Goal: Task Accomplishment & Management: Manage account settings

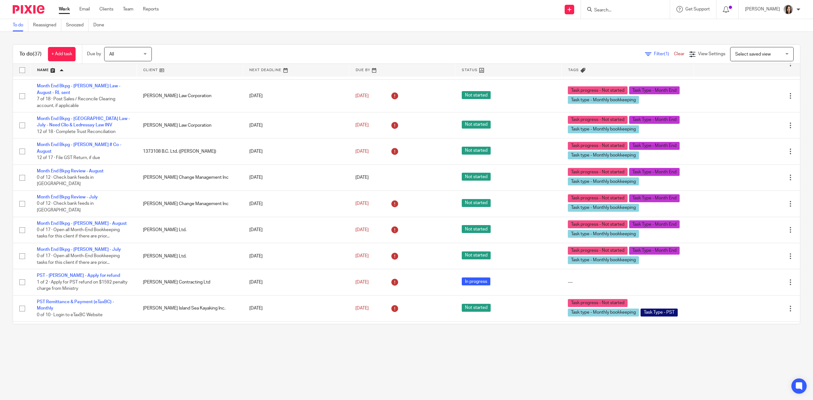
scroll to position [567, 0]
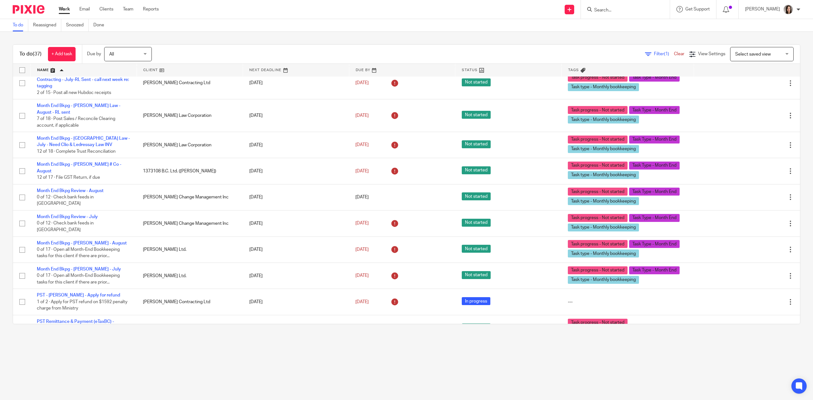
click at [630, 9] on input "Search" at bounding box center [622, 11] width 57 height 6
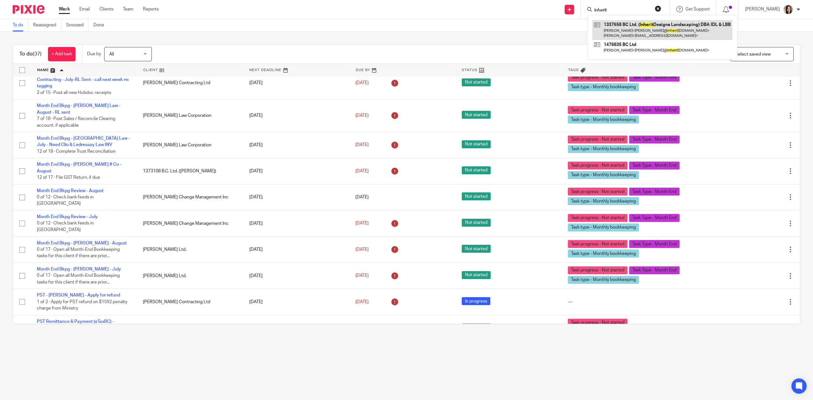
type input "inherit"
click at [651, 31] on link at bounding box center [662, 30] width 140 height 20
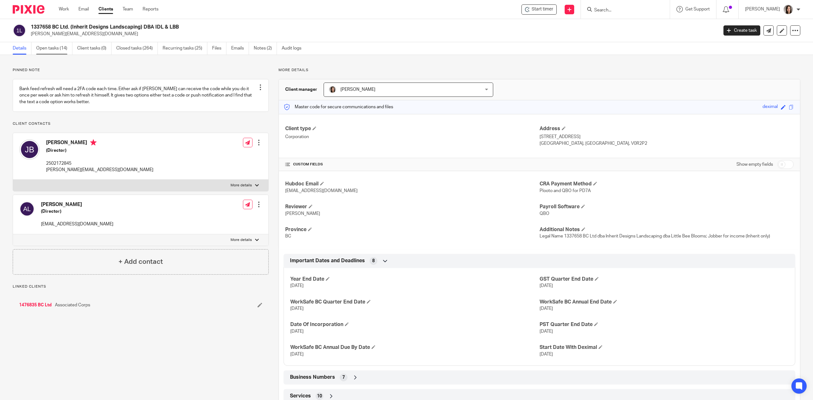
click at [50, 49] on link "Open tasks (14)" at bounding box center [54, 48] width 36 height 12
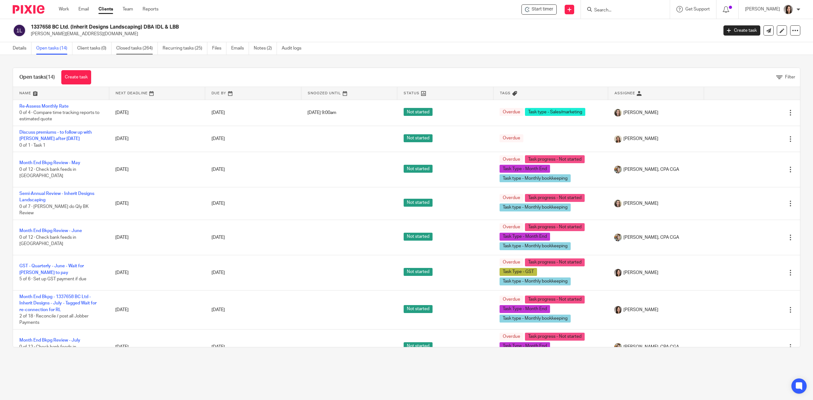
click at [143, 50] on link "Closed tasks (264)" at bounding box center [137, 48] width 42 height 12
click at [83, 76] on link "Create task" at bounding box center [76, 77] width 30 height 14
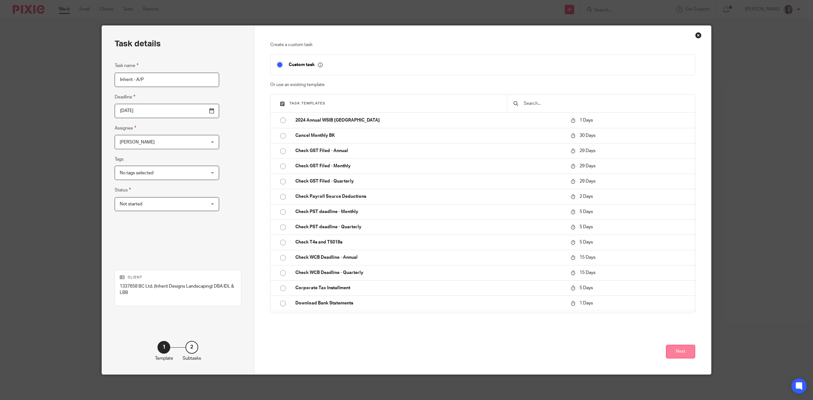
type input "Inherit - A/P"
click at [678, 352] on button "Next" at bounding box center [680, 352] width 29 height 14
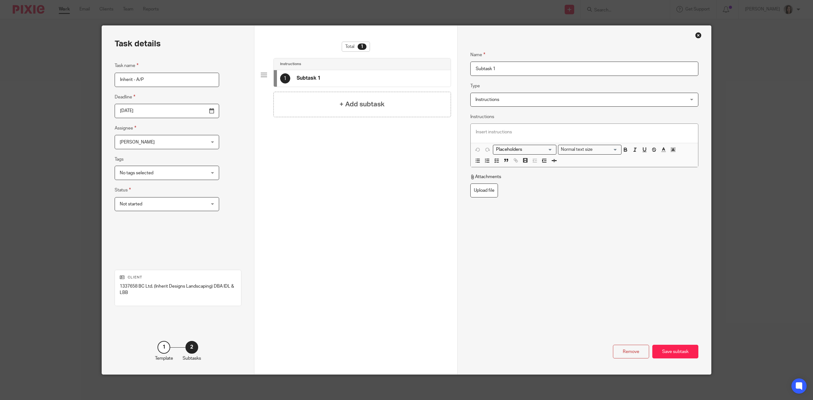
click at [505, 69] on input "Subtask 1" at bounding box center [584, 69] width 228 height 14
type input "S"
type input "Check for [PERSON_NAME] Recycling Duplicates & others"
click at [548, 234] on div "Name Check for Fisher Recycling Duplicates & others Type Instructions Instructi…" at bounding box center [584, 160] width 228 height 236
click at [677, 348] on div "Save subtask" at bounding box center [675, 352] width 46 height 14
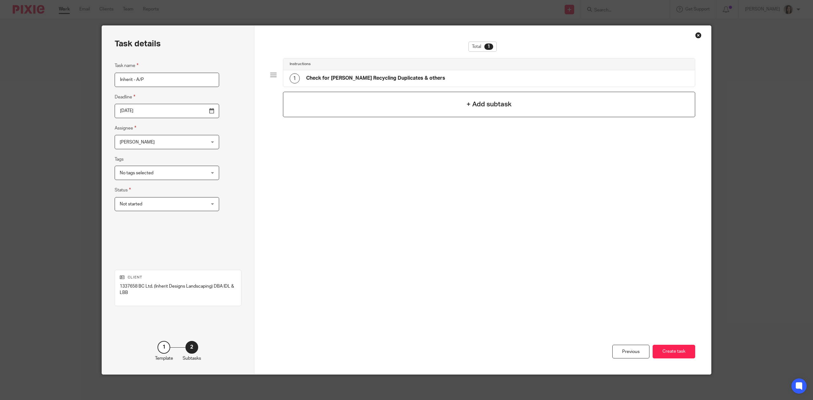
drag, startPoint x: 454, startPoint y: 91, endPoint x: 463, endPoint y: 97, distance: 10.1
click at [463, 97] on div "Total 1 Instructions 1 Check for Fisher Recycling Duplicates & others + Add sub…" at bounding box center [482, 141] width 425 height 198
drag, startPoint x: 463, startPoint y: 97, endPoint x: 467, endPoint y: 102, distance: 6.1
click at [463, 98] on div "+ Add subtask" at bounding box center [489, 104] width 413 height 25
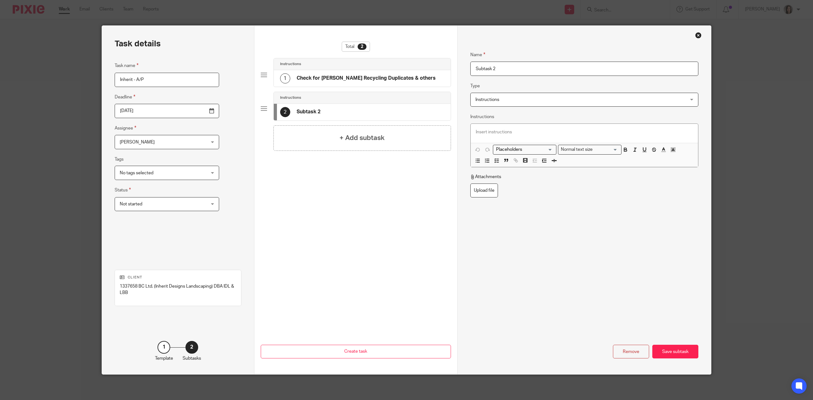
click at [507, 69] on input "Subtask 2" at bounding box center [584, 69] width 228 height 14
drag, startPoint x: 507, startPoint y: 69, endPoint x: 431, endPoint y: 69, distance: 75.9
click at [439, 63] on div "Task details Task name Inherit - A/P Deadline 2025-09-19 Assignee Danielle Coll…" at bounding box center [406, 200] width 609 height 349
type input "Email Josh a review list with Q's"
click at [673, 349] on div "Save subtask" at bounding box center [675, 352] width 46 height 14
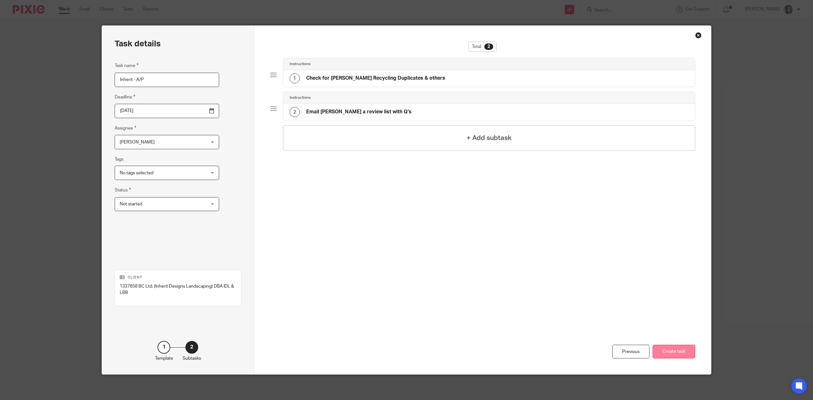
click at [680, 354] on button "Create task" at bounding box center [674, 352] width 43 height 14
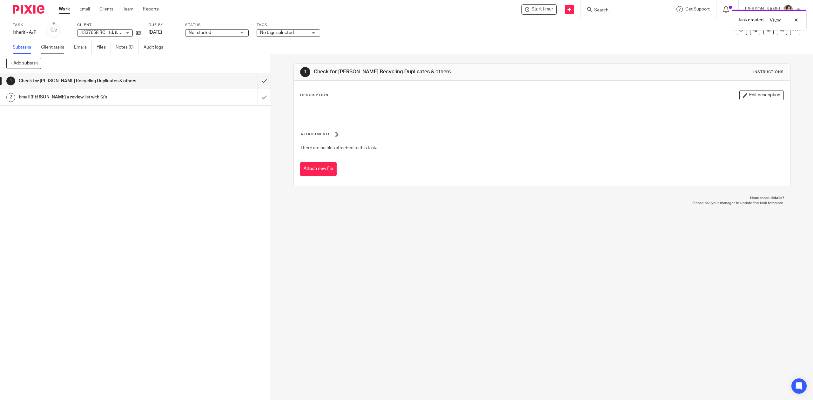
click at [55, 47] on link "Client tasks" at bounding box center [55, 47] width 28 height 12
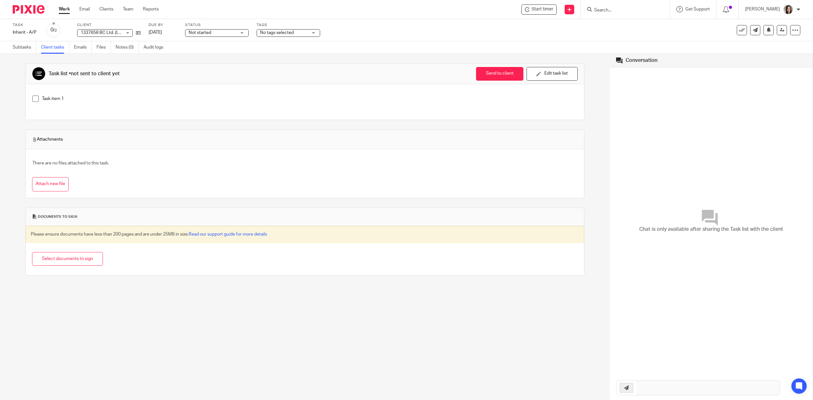
click at [605, 10] on input "Search" at bounding box center [622, 11] width 57 height 6
click at [101, 32] on span "1337658 BC Ltd. (Inherit Designs Landscaping) DBA IDL & LBB" at bounding box center [143, 32] width 124 height 4
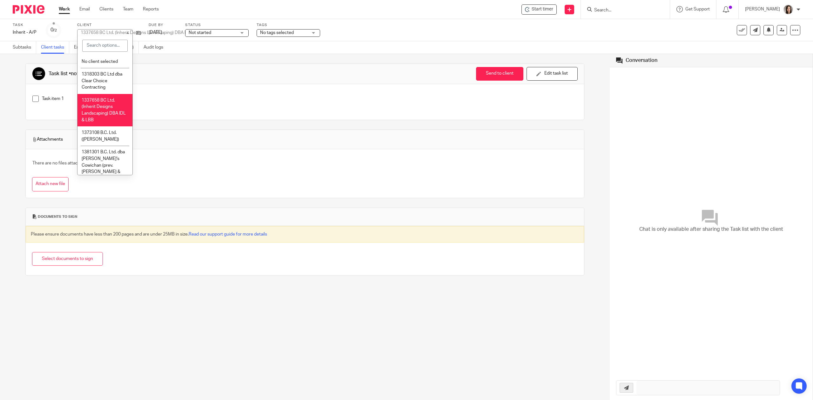
click at [107, 104] on li "1337658 BC Ltd. (Inherit Designs Landscaping) DBA IDL & LBB" at bounding box center [105, 110] width 55 height 32
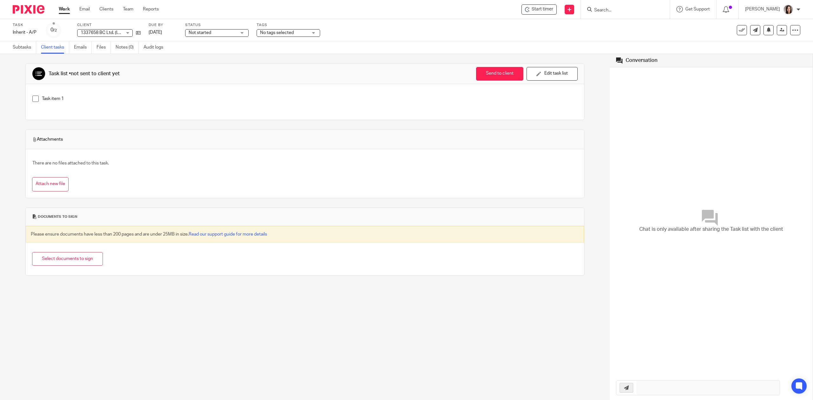
click at [635, 8] on input "Search" at bounding box center [622, 11] width 57 height 6
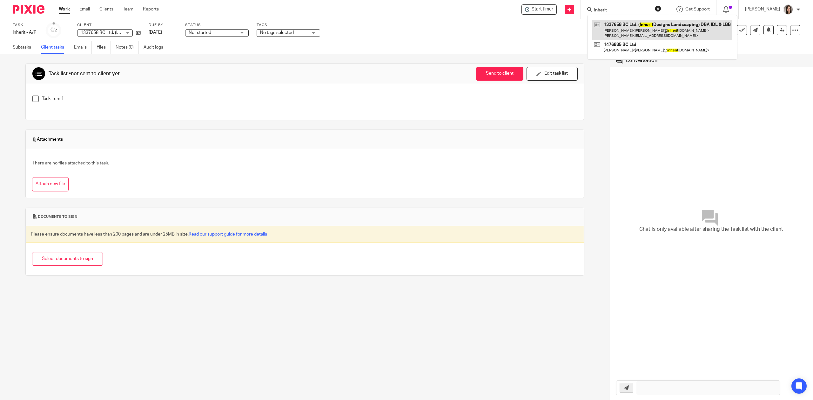
type input "inherit"
click at [670, 25] on link at bounding box center [662, 30] width 140 height 20
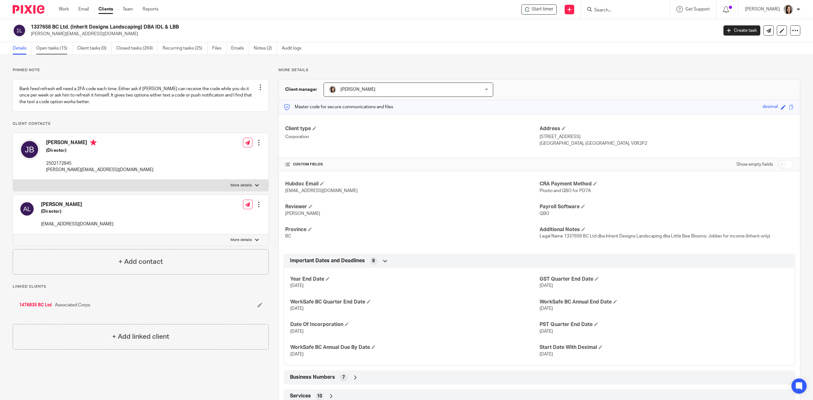
click at [51, 47] on link "Open tasks (15)" at bounding box center [54, 48] width 36 height 12
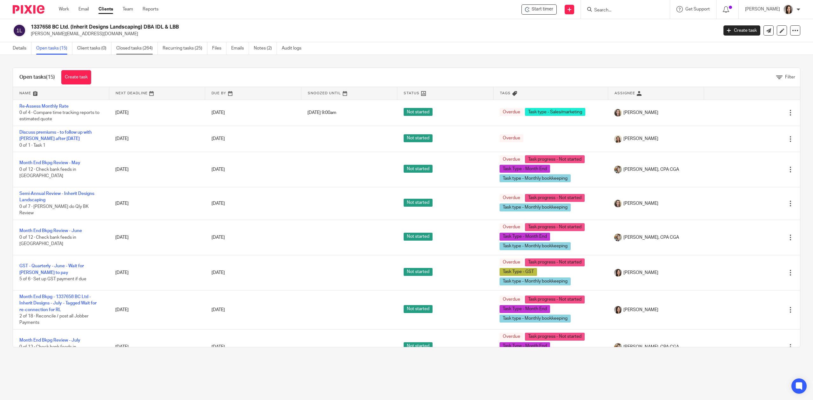
click at [138, 44] on link "Closed tasks (264)" at bounding box center [137, 48] width 42 height 12
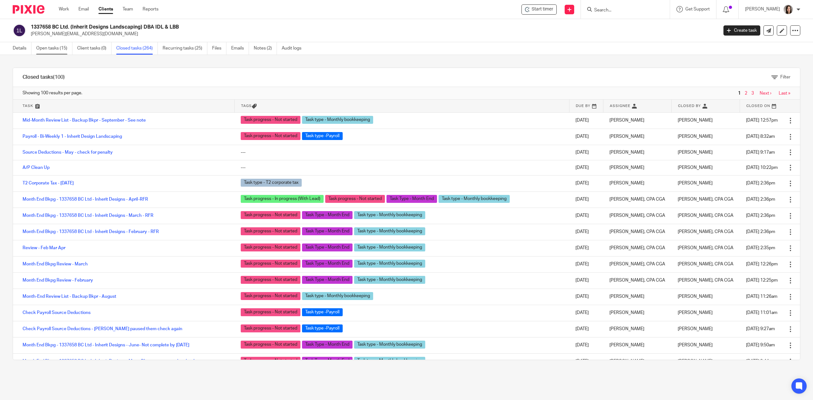
click at [52, 47] on link "Open tasks (15)" at bounding box center [54, 48] width 36 height 12
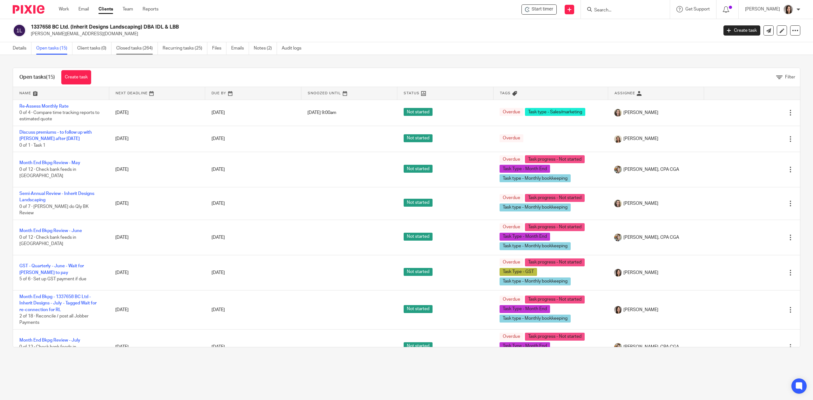
click at [135, 48] on link "Closed tasks (264)" at bounding box center [137, 48] width 42 height 12
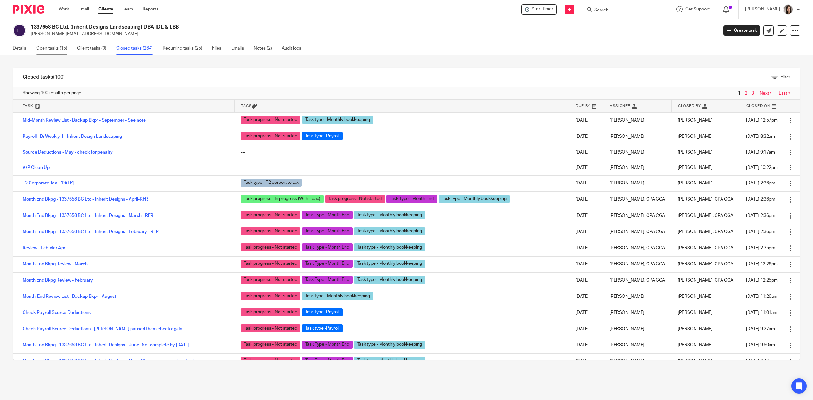
click at [49, 51] on link "Open tasks (15)" at bounding box center [54, 48] width 36 height 12
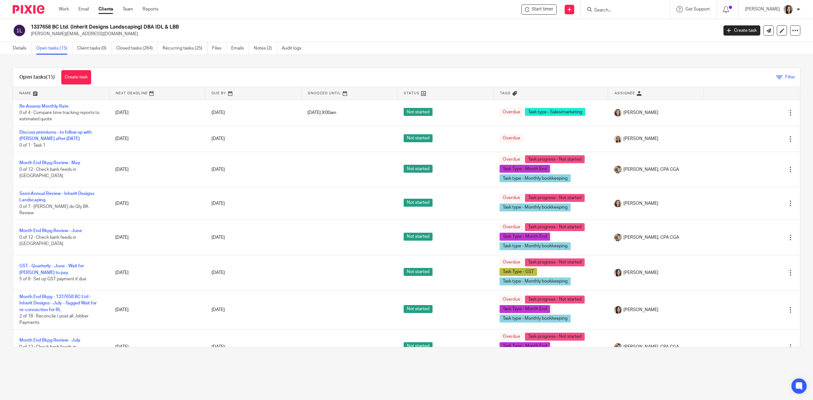
click at [785, 77] on span "Filter" at bounding box center [790, 77] width 10 height 4
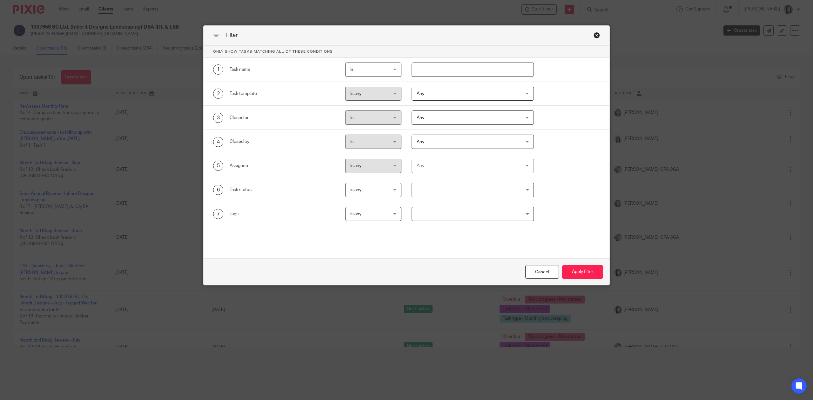
click at [595, 36] on div "Close this dialog window" at bounding box center [597, 35] width 6 height 6
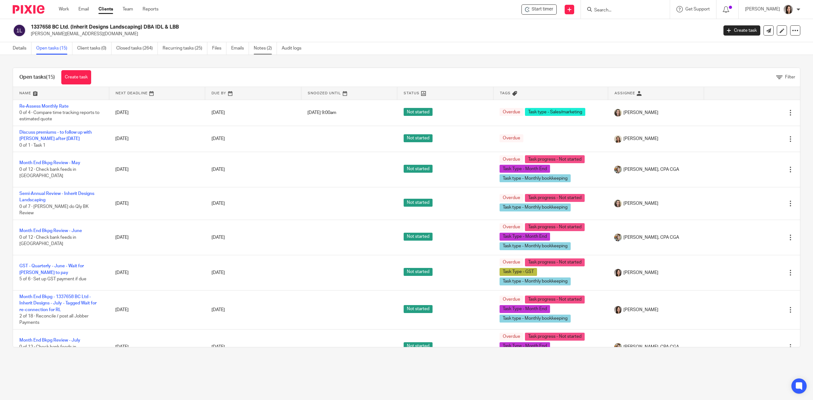
click at [264, 45] on link "Notes (2)" at bounding box center [265, 48] width 23 height 12
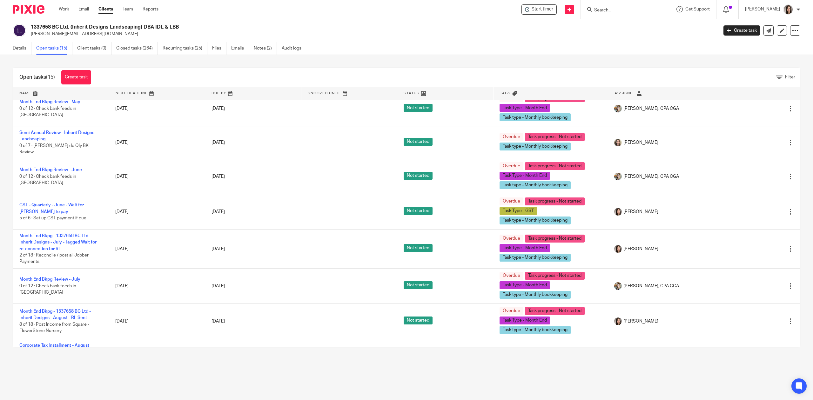
scroll to position [47, 0]
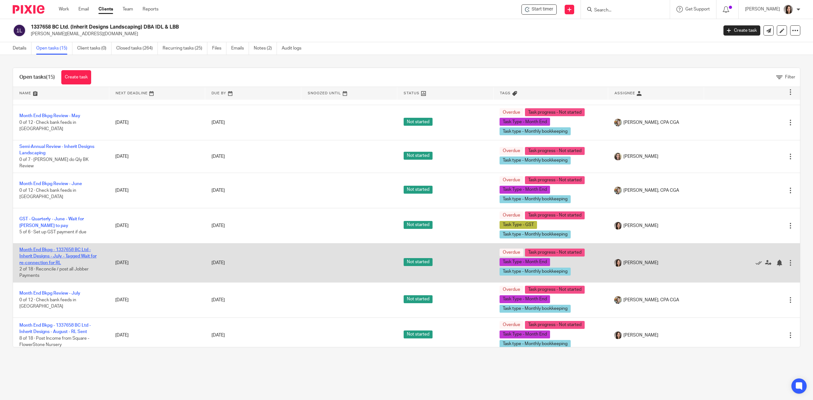
click at [82, 249] on link "Month End Bkpg - 1337658 BC Ltd - Inherit Designs - July - Tagged Wait for re-c…" at bounding box center [57, 256] width 77 height 17
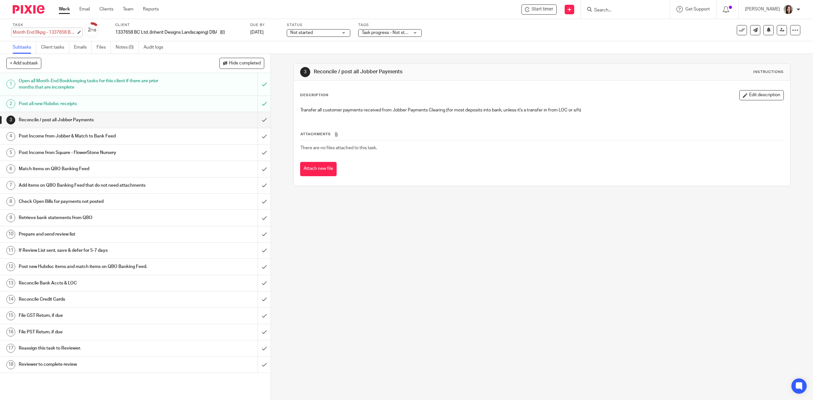
click at [52, 33] on div "Month End Bkpg - 1337658 BC Ltd - Inherit Designs - July - Tagged Wait for re-c…" at bounding box center [45, 32] width 64 height 6
click at [53, 33] on input "Month End Bkpg - 1337658 BC Ltd - Inherit Designs - July - Tagged Wait for re-c…" at bounding box center [59, 32] width 93 height 7
click at [56, 33] on input "Month End Bkpg - 1337658 BC Ltd - Inherit Designs - July - Tagged Wait for re-c…" at bounding box center [59, 32] width 93 height 7
type input "Month End Bkpg - 1337658 BC Ltd - Inherit Designs - July"
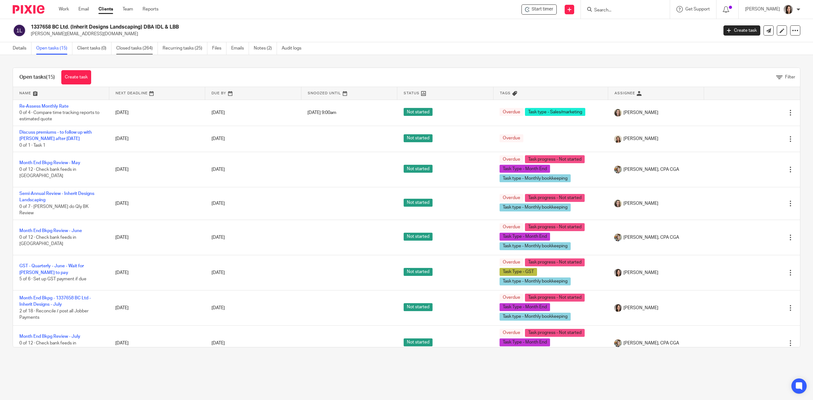
click at [130, 47] on link "Closed tasks (264)" at bounding box center [137, 48] width 42 height 12
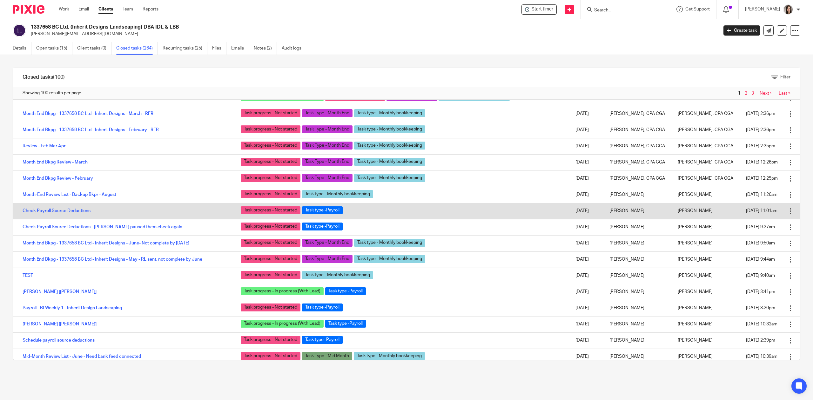
scroll to position [113, 0]
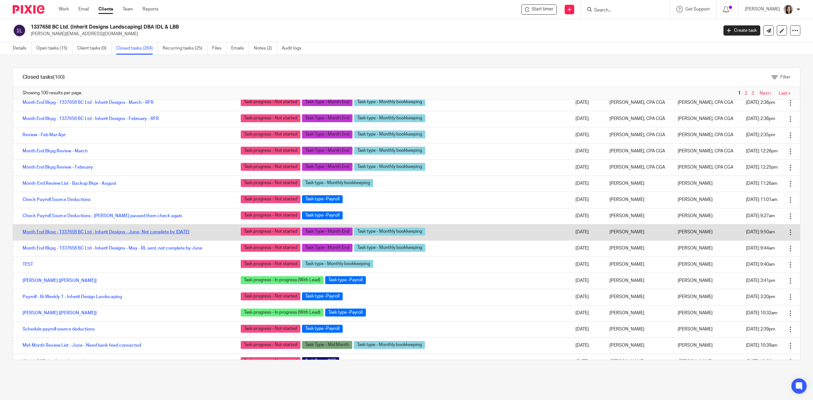
click at [167, 233] on link "Month End Bkpg - 1337658 BC Ltd - Inherit Designs - June- Not complete by [DATE]" at bounding box center [106, 232] width 167 height 4
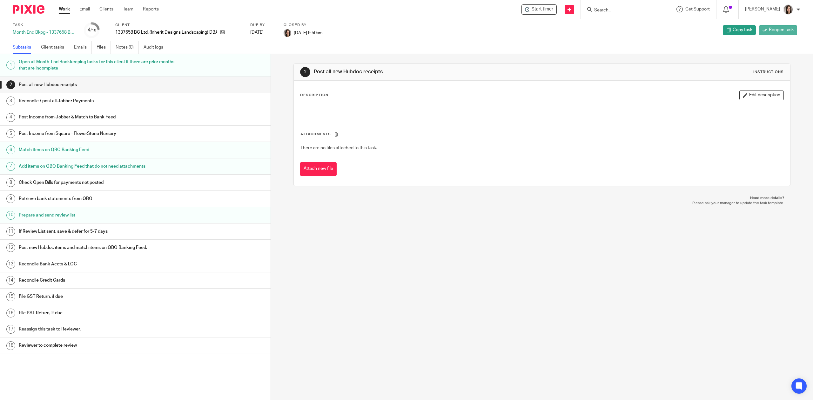
click at [769, 31] on span "Reopen task" at bounding box center [781, 30] width 25 height 6
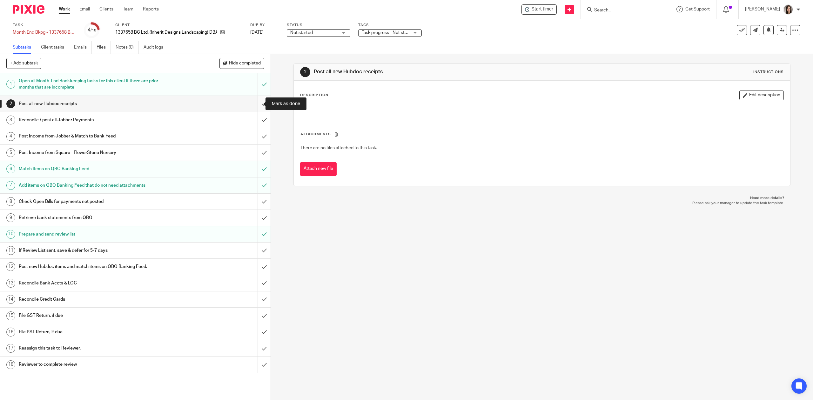
click at [259, 103] on input "submit" at bounding box center [135, 104] width 271 height 16
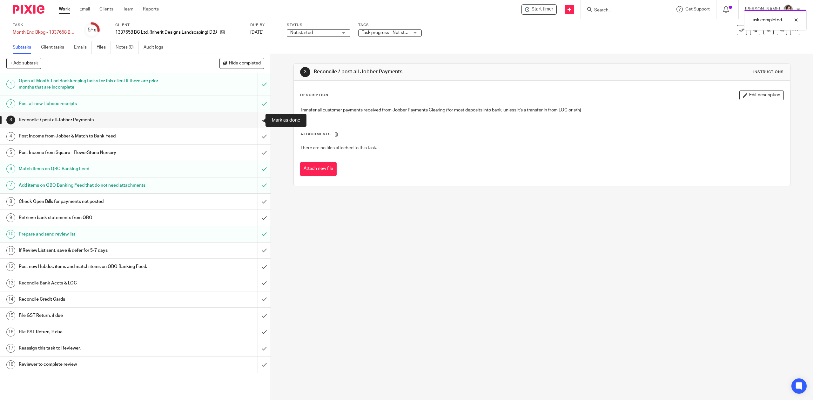
click at [255, 116] on input "submit" at bounding box center [135, 120] width 271 height 16
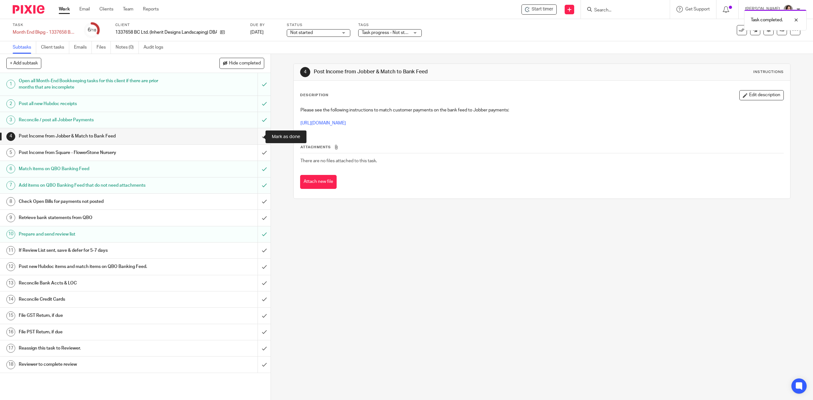
click at [253, 136] on input "submit" at bounding box center [135, 136] width 271 height 16
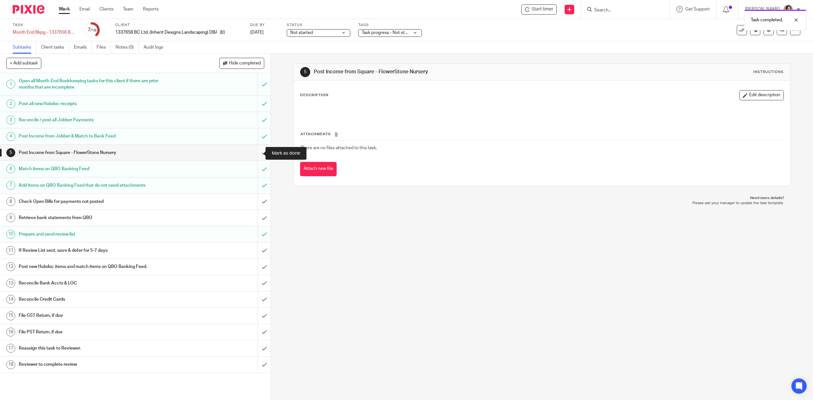
click at [254, 154] on input "submit" at bounding box center [135, 153] width 271 height 16
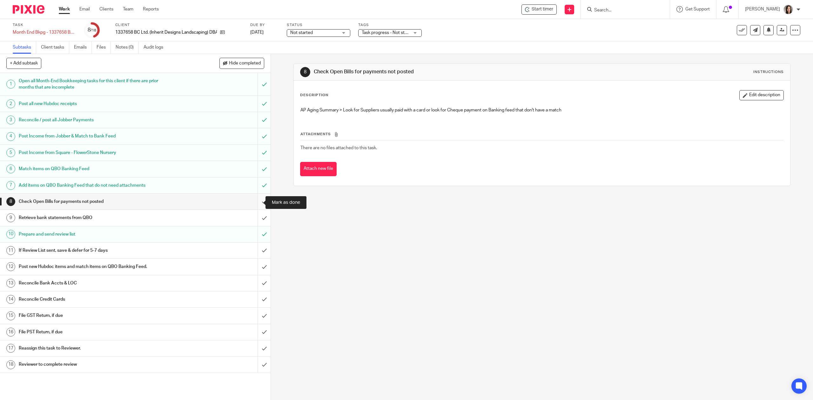
click at [256, 204] on input "submit" at bounding box center [135, 202] width 271 height 16
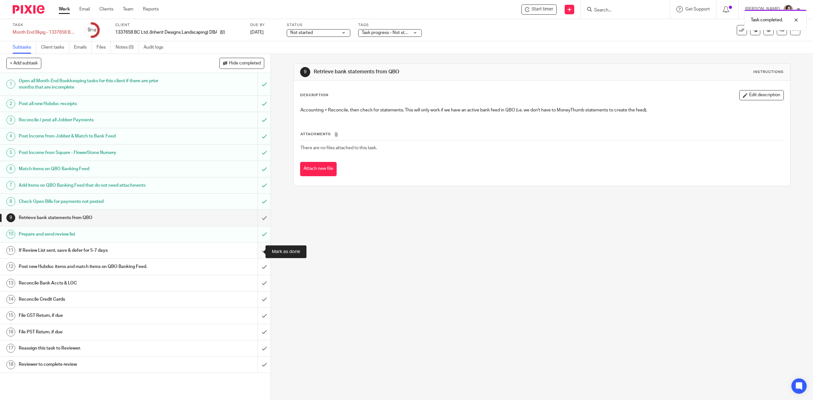
click at [254, 251] on input "submit" at bounding box center [135, 251] width 271 height 16
click at [257, 269] on input "submit" at bounding box center [135, 267] width 271 height 16
click at [255, 285] on input "submit" at bounding box center [135, 283] width 271 height 16
click at [255, 301] on input "submit" at bounding box center [135, 300] width 271 height 16
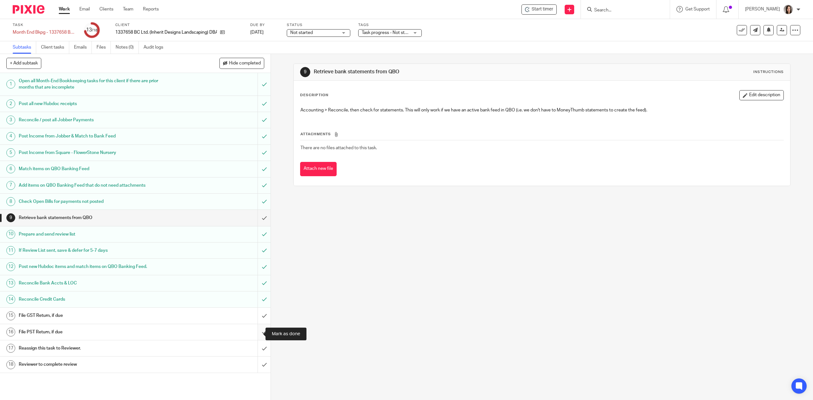
click at [255, 336] on input "submit" at bounding box center [135, 332] width 271 height 16
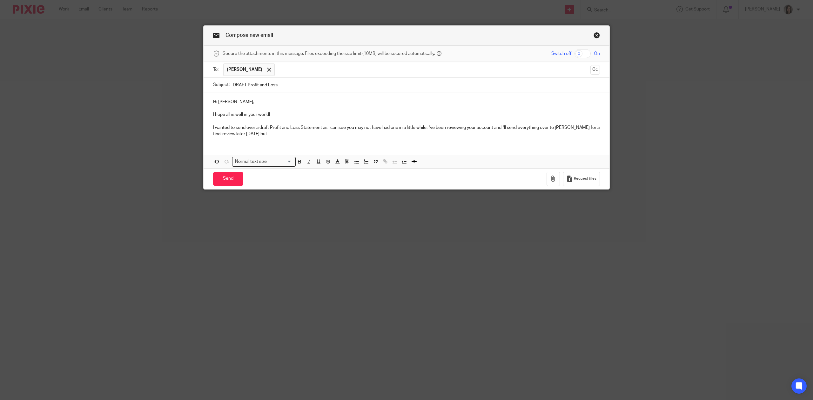
click at [282, 118] on p "I hope all is well in your world!" at bounding box center [406, 114] width 387 height 6
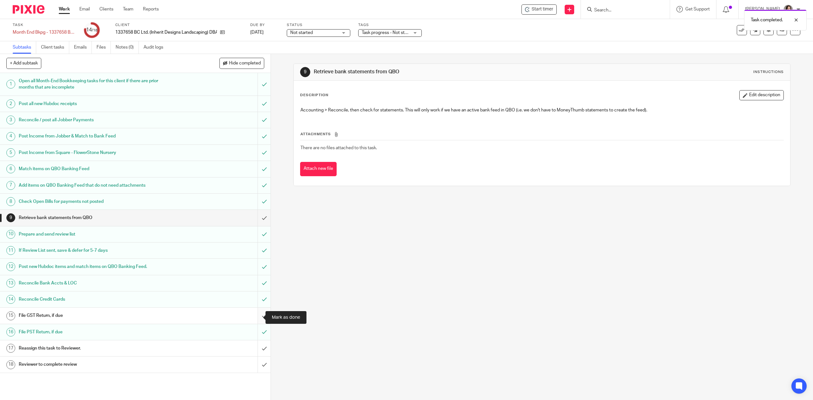
click at [257, 319] on input "submit" at bounding box center [135, 316] width 271 height 16
click at [255, 223] on input "submit" at bounding box center [135, 218] width 271 height 16
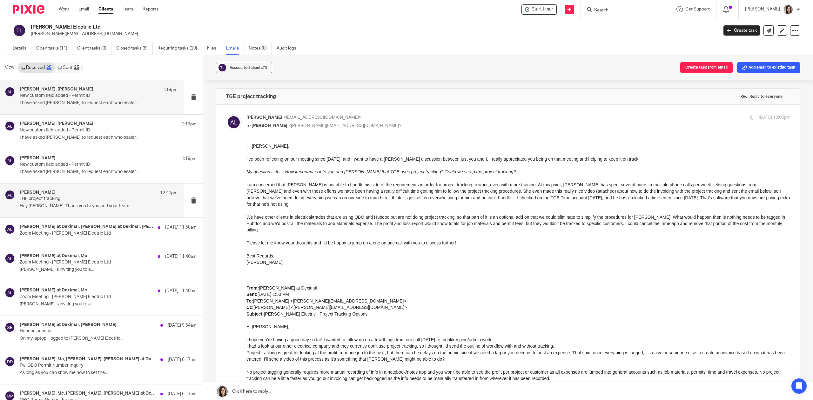
scroll to position [1200, 0]
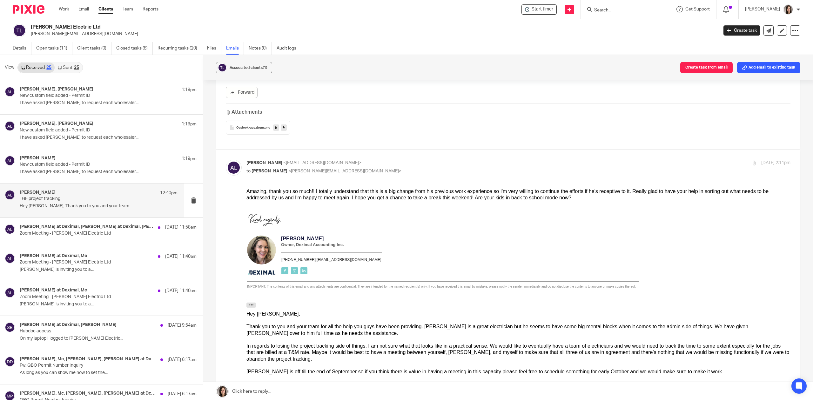
click at [633, 9] on input "Search" at bounding box center [622, 11] width 57 height 6
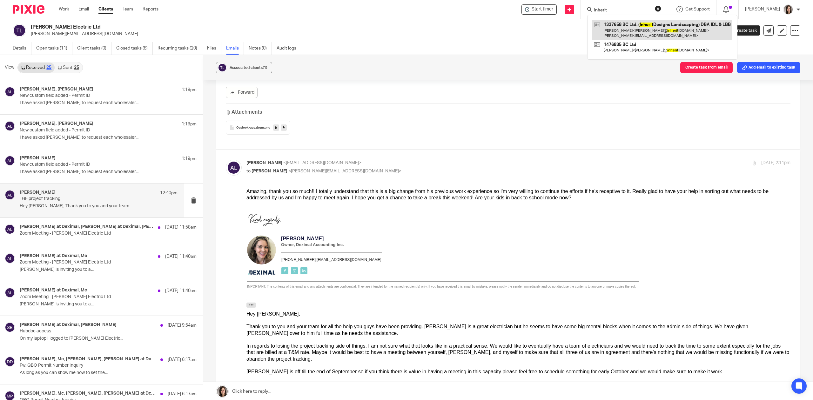
type input "inherit"
click at [689, 20] on link at bounding box center [662, 30] width 140 height 20
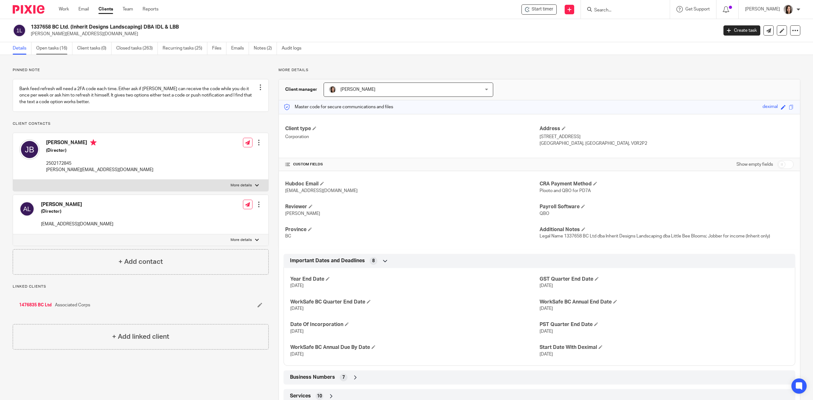
click at [58, 47] on link "Open tasks (16)" at bounding box center [54, 48] width 36 height 12
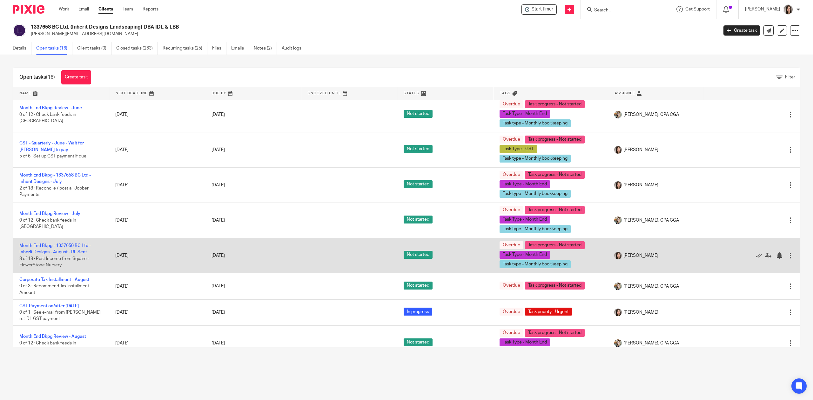
scroll to position [169, 0]
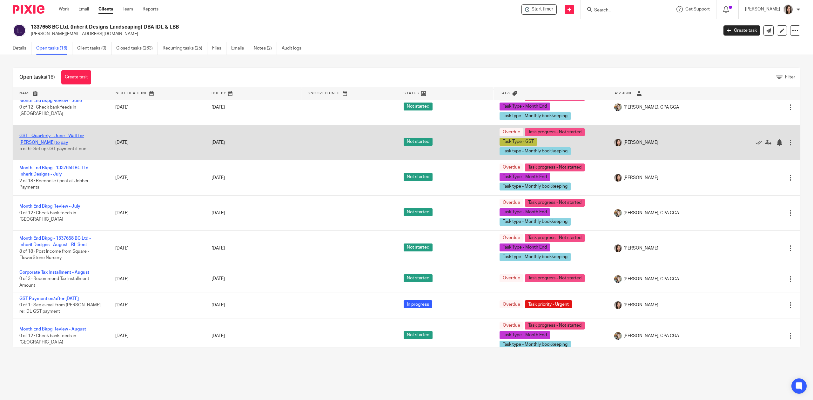
click at [64, 134] on link "GST - Quarterly - June - Wait for [PERSON_NAME] to pay" at bounding box center [51, 139] width 64 height 11
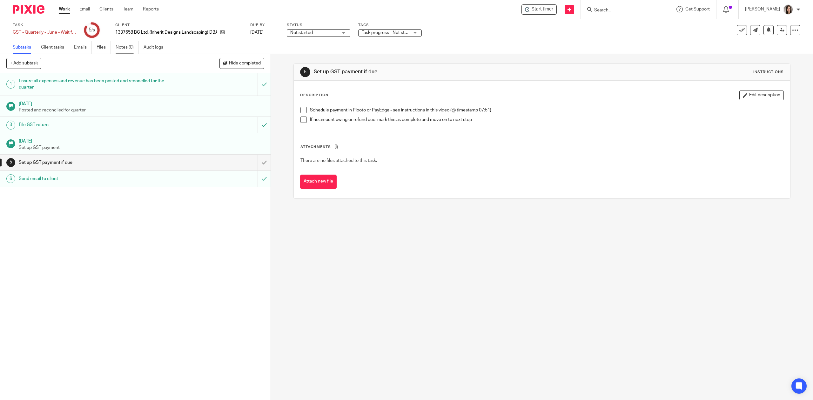
click at [129, 50] on link "Notes (0)" at bounding box center [127, 47] width 23 height 12
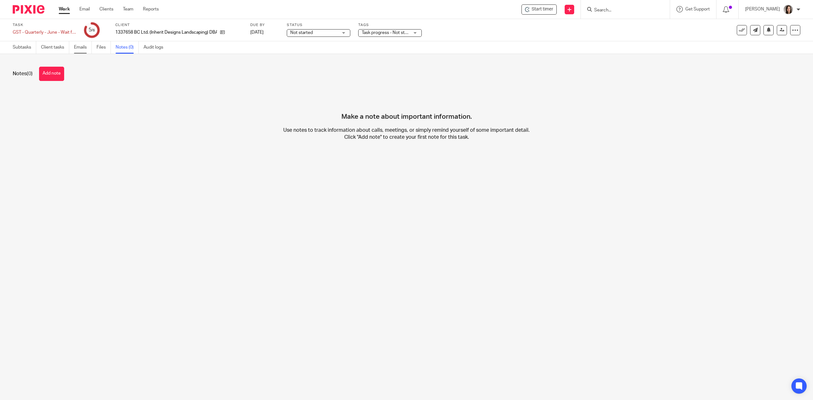
click at [85, 48] on link "Emails" at bounding box center [83, 47] width 18 height 12
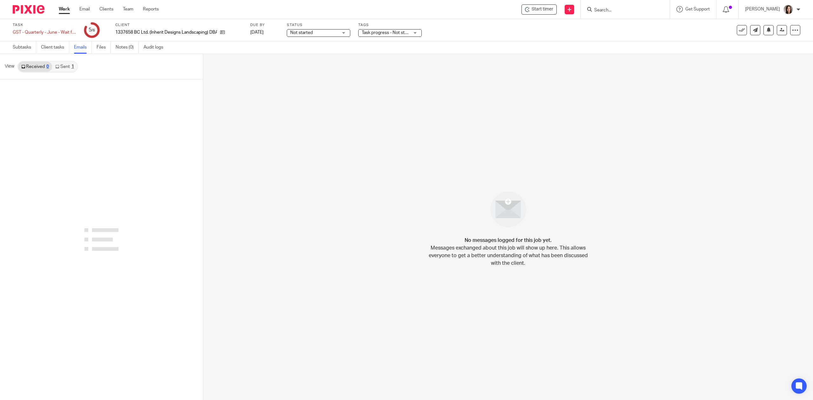
click at [71, 68] on link "Sent 1" at bounding box center [64, 67] width 25 height 10
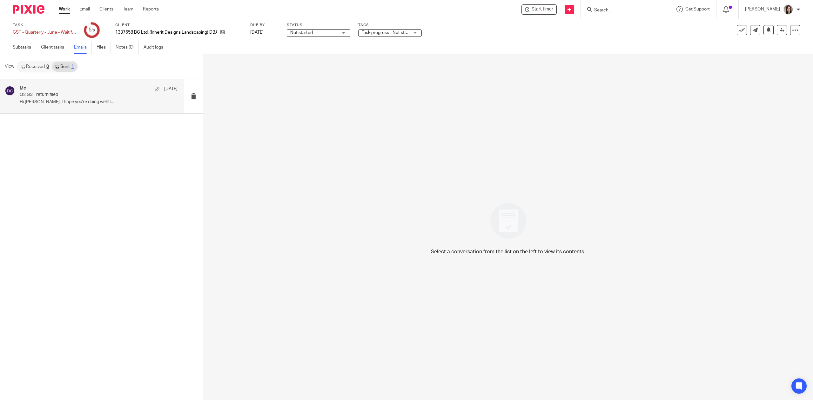
click at [48, 104] on p "Hi Joshua, I hope you're doing well! I..." at bounding box center [99, 101] width 158 height 5
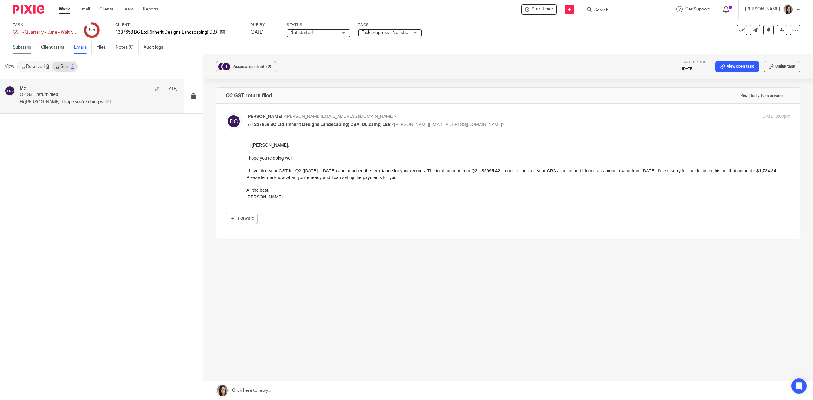
click at [24, 46] on link "Subtasks" at bounding box center [25, 47] width 24 height 12
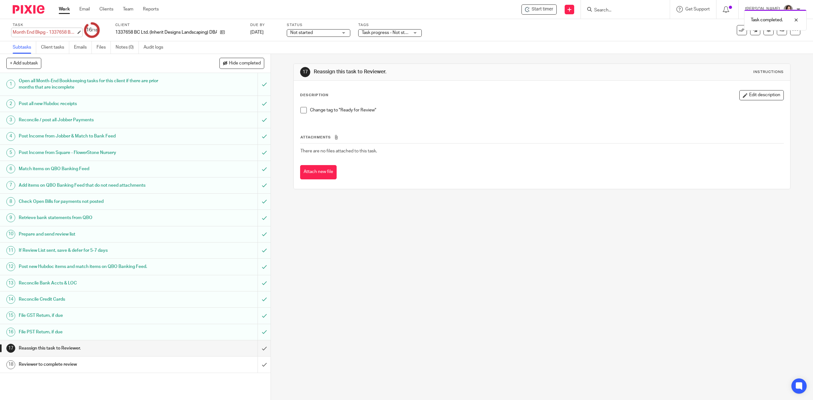
click at [61, 31] on div "Month End Bkpg - 1337658 BC Ltd - Inherit Designs - June- Not complete by Jul S…" at bounding box center [45, 32] width 64 height 6
click at [61, 31] on input "Month End Bkpg - 1337658 BC Ltd - Inherit Designs - June- Not complete by [DATE]" at bounding box center [59, 32] width 93 height 7
type input "Month End Bkpg - 1337658 BC Ltd - Inherit Designs - June- See note"
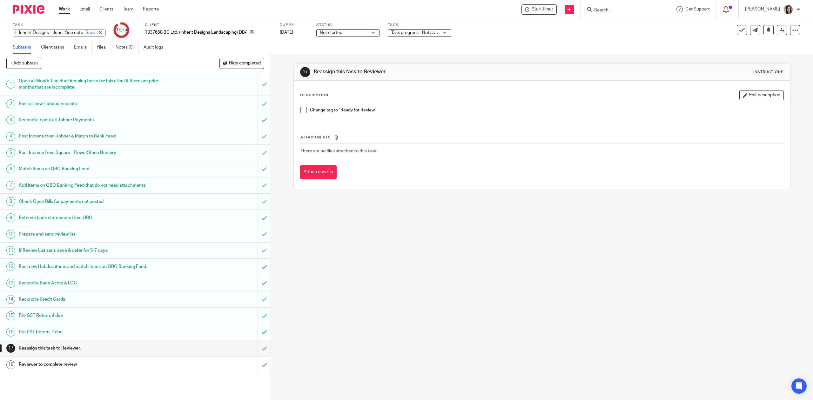
click at [193, 5] on div "Start timer Send new email Create task Add client Request signature Get Support…" at bounding box center [490, 9] width 645 height 19
click at [124, 45] on link "Notes (0)" at bounding box center [127, 47] width 23 height 12
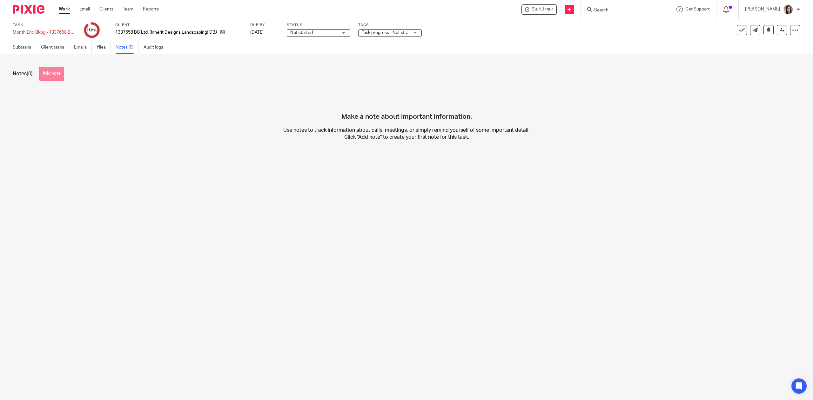
click at [61, 78] on button "Add note" at bounding box center [51, 74] width 25 height 14
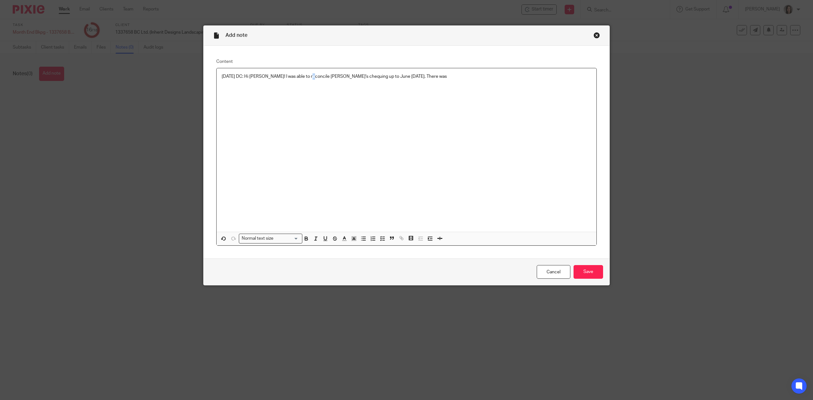
click at [307, 77] on p "[DATE] DC: Hi [PERSON_NAME]! I was able to reconcile [PERSON_NAME]'s chequing u…" at bounding box center [407, 76] width 370 height 6
click at [339, 77] on p "[DATE] DC: Hi [PERSON_NAME]! I was able to reconcile [PERSON_NAME]'s chequing u…" at bounding box center [407, 76] width 370 height 6
click at [384, 77] on p "[DATE] DC: Hi [PERSON_NAME]! I was able to reconcile [PERSON_NAME]'s chequing u…" at bounding box center [407, 76] width 370 height 6
drag, startPoint x: 375, startPoint y: 77, endPoint x: 371, endPoint y: 77, distance: 3.5
click at [371, 77] on p "[DATE] DC: Hi [PERSON_NAME]! I was able to reconcile [PERSON_NAME]'s chequing u…" at bounding box center [407, 76] width 370 height 6
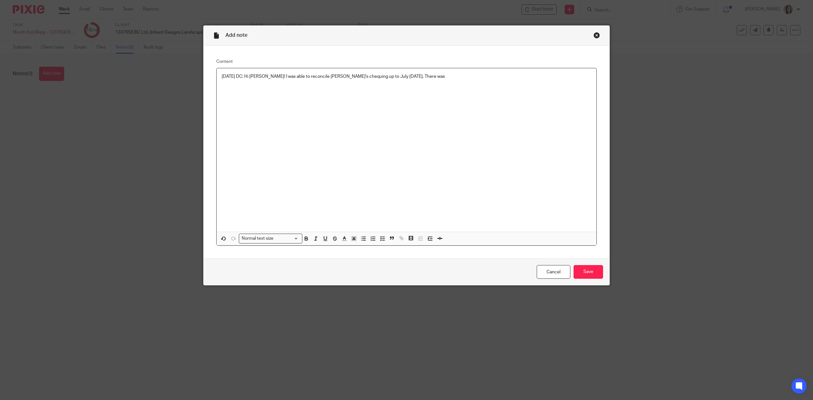
click at [473, 80] on p "[DATE] DC: Hi [PERSON_NAME]! I was able to reconcile [PERSON_NAME]'s chequing u…" at bounding box center [407, 76] width 370 height 6
drag, startPoint x: 408, startPoint y: 78, endPoint x: 212, endPoint y: 74, distance: 196.7
click at [213, 74] on div "Content [DATE] DC: Hi [PERSON_NAME]! I was able to reconcile [PERSON_NAME]'s ch…" at bounding box center [407, 152] width 406 height 213
click at [548, 273] on link "Cancel" at bounding box center [554, 272] width 34 height 14
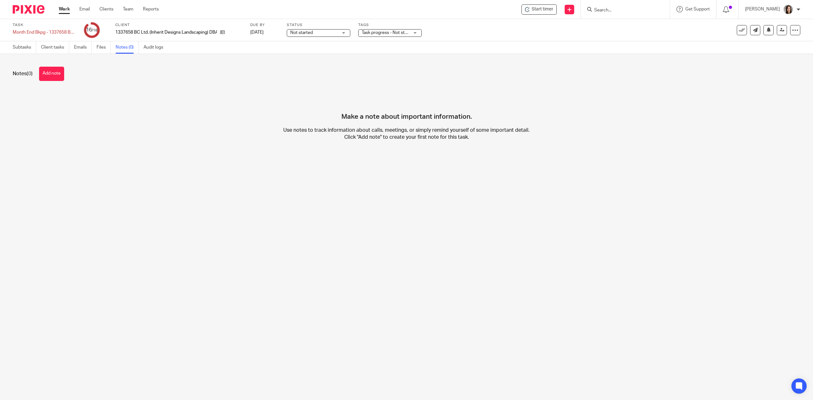
drag, startPoint x: 218, startPoint y: 122, endPoint x: 209, endPoint y: 113, distance: 12.8
click at [219, 122] on div "Make a note about important information. Use notes to track information about c…" at bounding box center [407, 121] width 788 height 60
click at [72, 31] on div "Month End Bkpg - 1337658 BC Ltd - Inherit Designs - June- See note Save Month E…" at bounding box center [45, 32] width 64 height 6
click at [215, 163] on main "Task Month End Bkpg - 1337658 BC Ltd - Inherit Designs - June- See note Save Mo…" at bounding box center [406, 200] width 813 height 400
click at [22, 50] on link "Subtasks" at bounding box center [25, 47] width 24 height 12
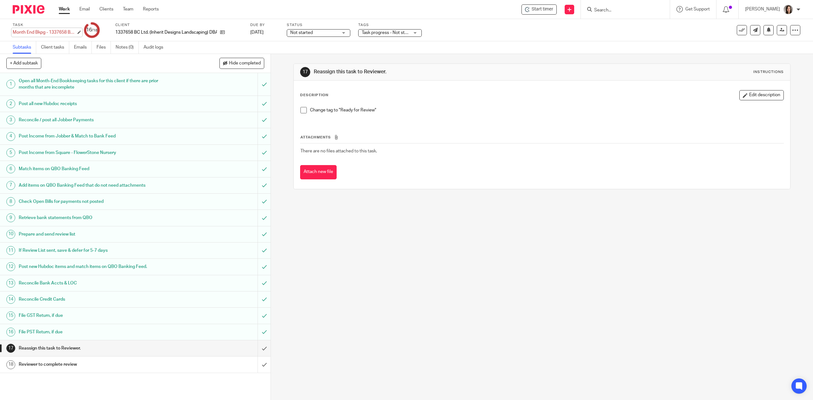
click at [61, 31] on div "Month End Bkpg - 1337658 BC Ltd - Inherit Designs - June- See note Save Month E…" at bounding box center [45, 32] width 64 height 6
click at [61, 31] on input "Month End Bkpg - 1337658 BC Ltd - Inherit Designs - June- See note" at bounding box center [59, 32] width 93 height 7
type input "Month End Bkpg - 1337658 BC Ltd - Inherit Designs - June"
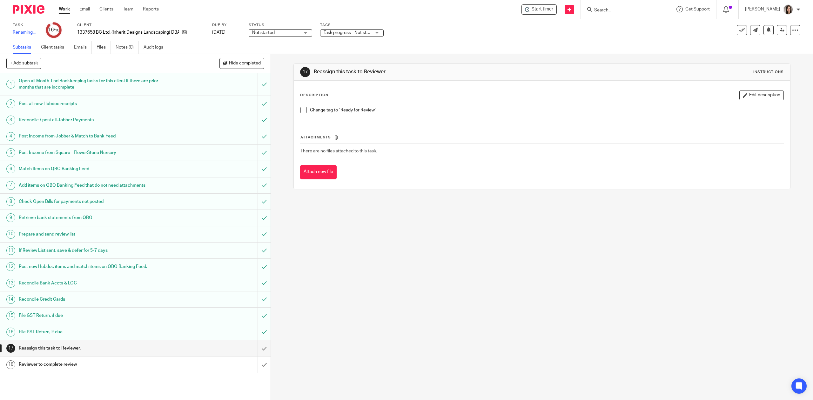
click at [393, 312] on div "17 Reassign this task to Reviewer. Instructions Description Edit description Ch…" at bounding box center [542, 227] width 542 height 346
click at [737, 30] on div "Rename complete." at bounding box center [607, 18] width 400 height 24
click at [739, 31] on icon at bounding box center [742, 30] width 6 height 6
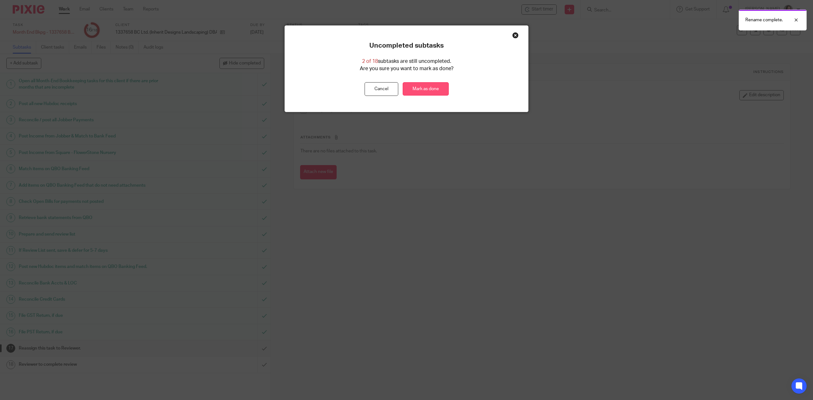
click at [418, 95] on link "Mark as done" at bounding box center [426, 89] width 46 height 14
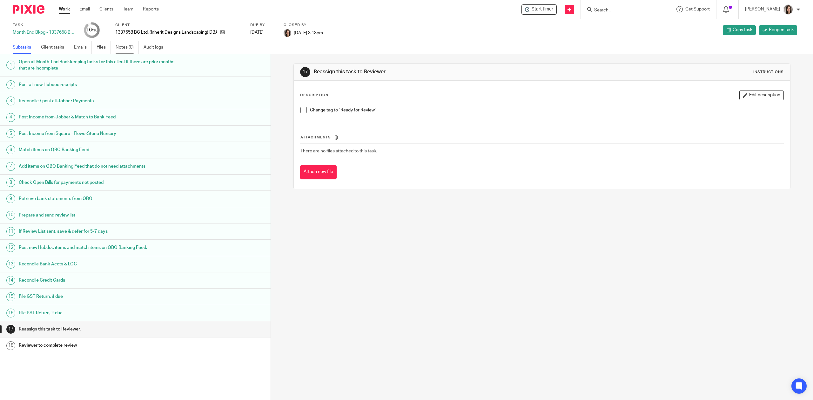
click at [125, 47] on link "Notes (0)" at bounding box center [127, 47] width 23 height 12
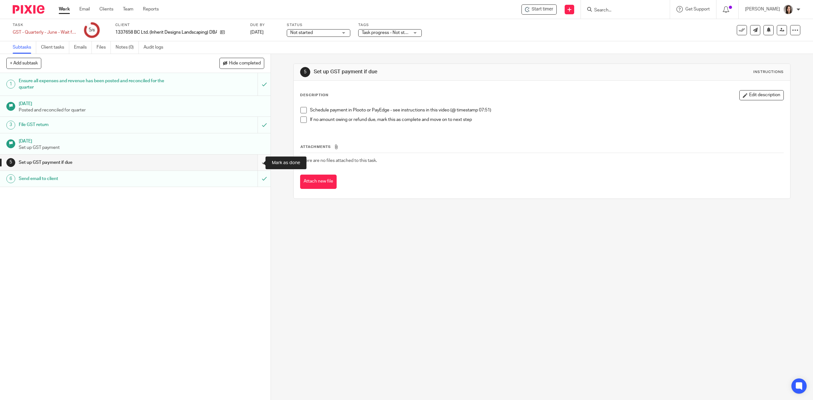
click at [258, 161] on input "submit" at bounding box center [135, 163] width 271 height 16
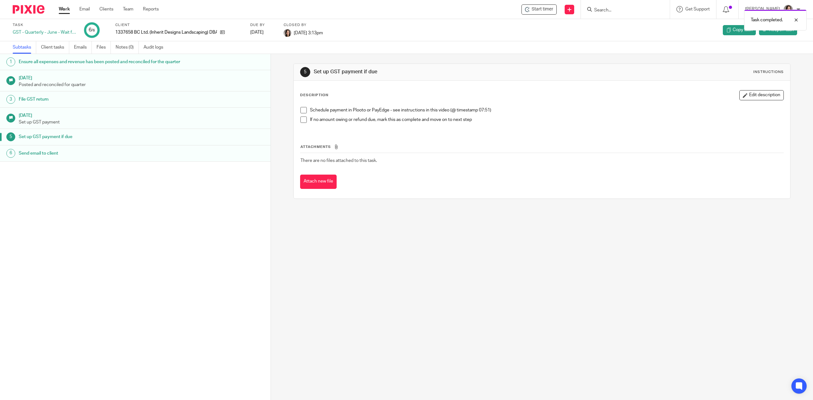
click at [245, 142] on div "Set up GST payment if due" at bounding box center [142, 137] width 246 height 10
click at [617, 8] on input "Search" at bounding box center [622, 11] width 57 height 6
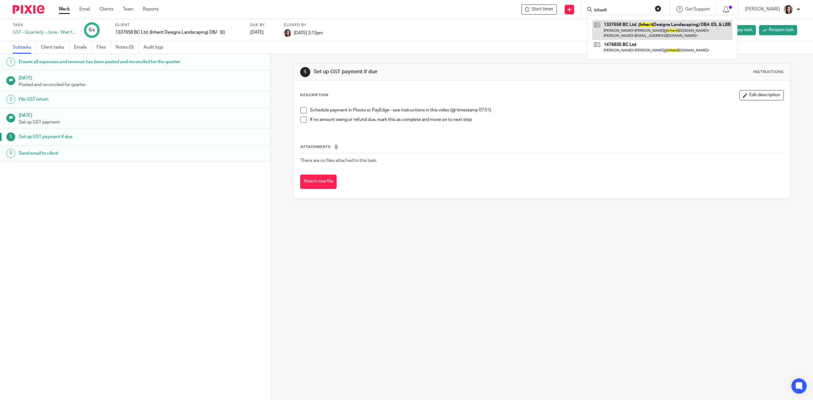
type input "inherit"
click at [627, 21] on link at bounding box center [662, 30] width 140 height 20
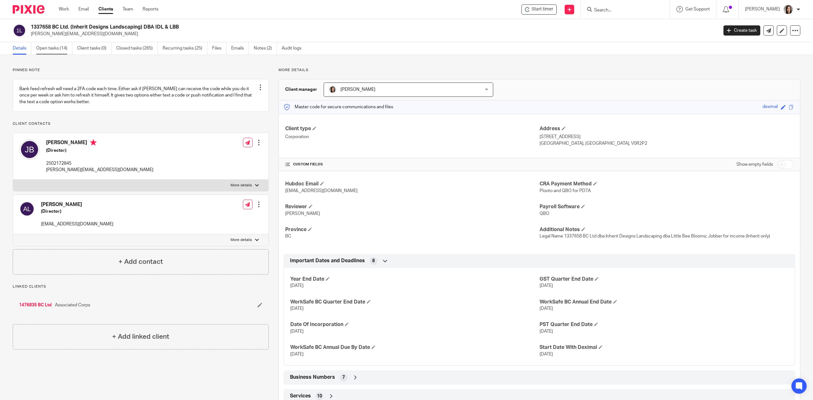
click at [58, 50] on link "Open tasks (14)" at bounding box center [54, 48] width 36 height 12
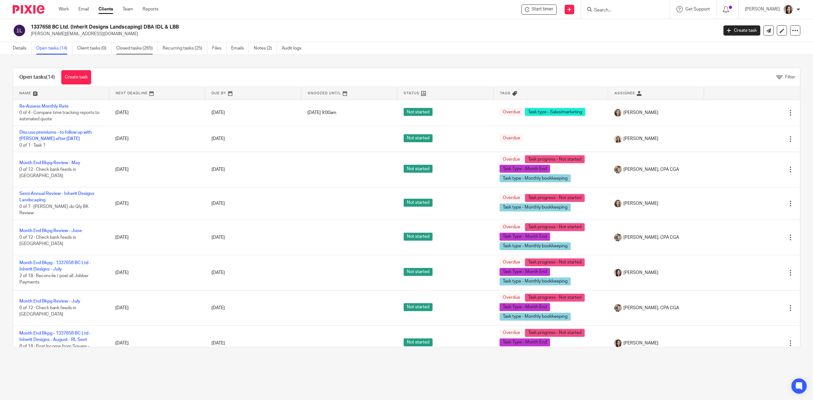
click at [142, 46] on link "Closed tasks (265)" at bounding box center [137, 48] width 42 height 12
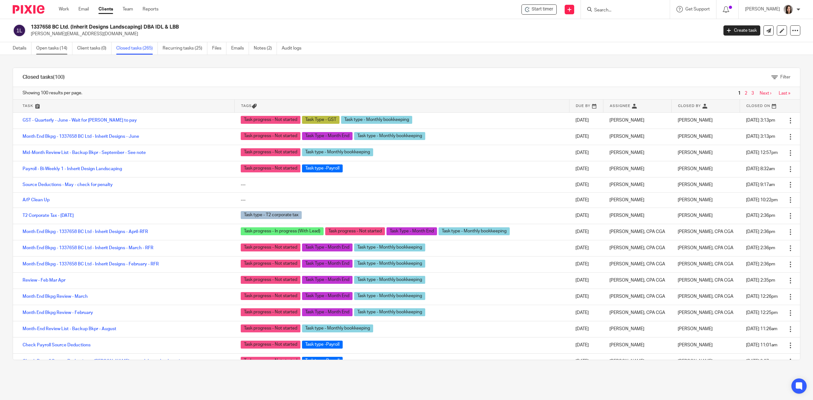
click at [55, 49] on link "Open tasks (14)" at bounding box center [54, 48] width 36 height 12
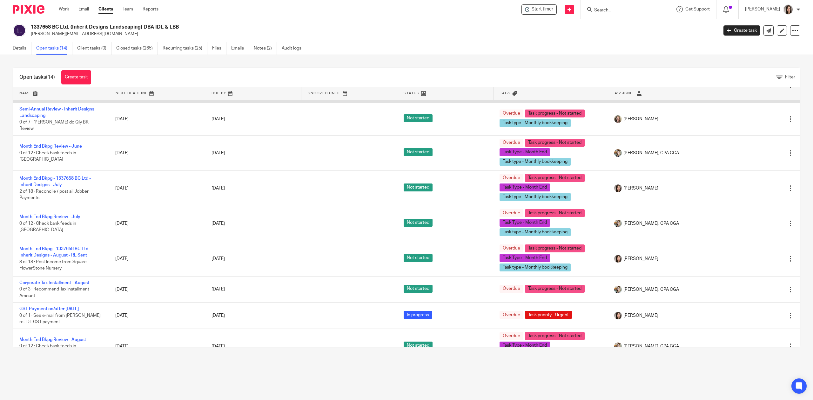
scroll to position [98, 0]
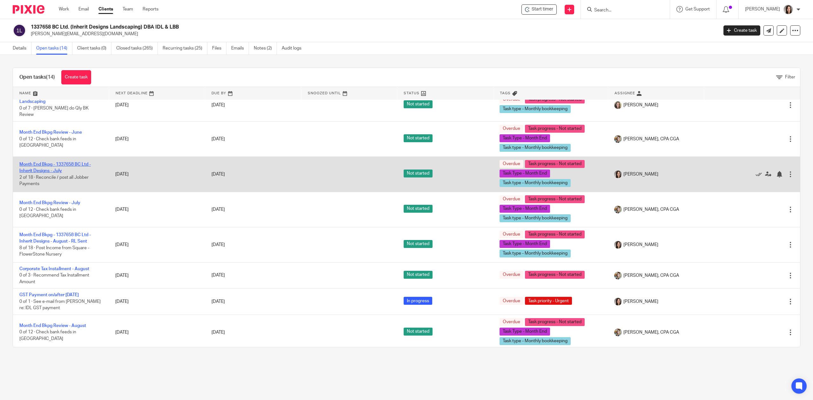
click at [38, 162] on link "Month End Bkpg - 1337658 BC Ltd - Inherit Designs - July" at bounding box center [54, 167] width 71 height 11
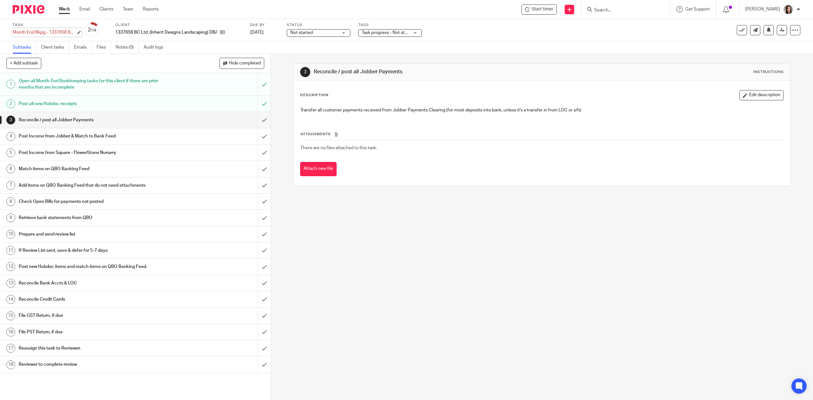
click at [64, 29] on div "Month End Bkpg - 1337658 BC Ltd - Inherit Designs - July Save Month End Bkpg - …" at bounding box center [45, 32] width 64 height 6
click at [68, 29] on input "Month End Bkpg - 1337658 BC Ltd - Inherit Designs - July" at bounding box center [59, 32] width 93 height 7
type input "Month End Bkpg - 1337658 BC Ltd - Inherit Designs - July - See note"
click at [60, 23] on div "Task Month End Bkpg - 1337658 BC Ltd - Inherit Designs - July - See note Save M…" at bounding box center [341, 30] width 657 height 15
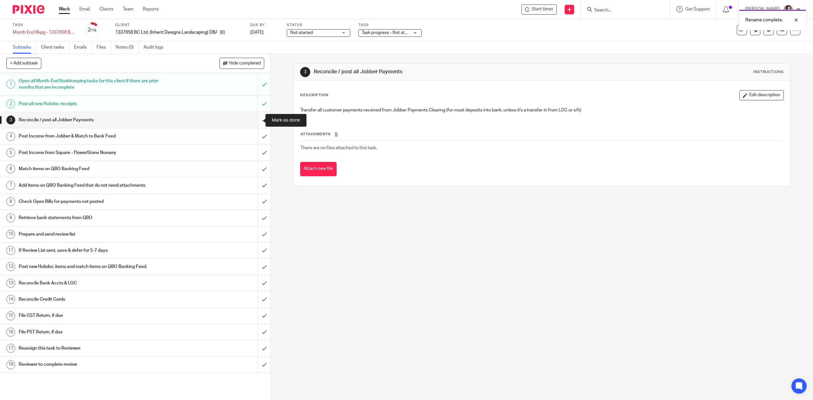
click at [256, 119] on input "submit" at bounding box center [135, 120] width 271 height 16
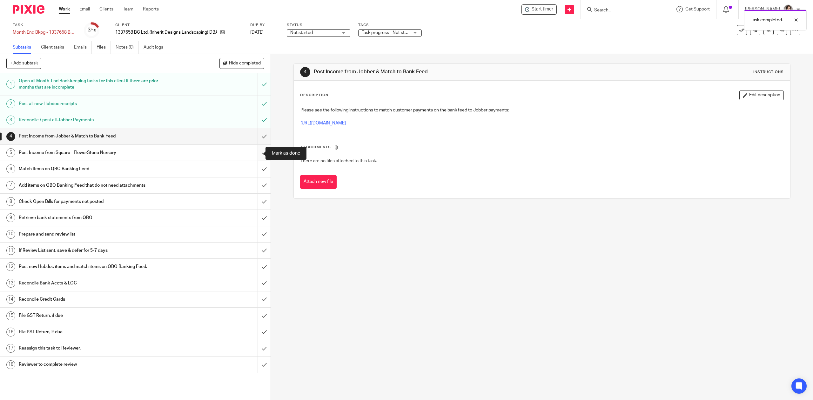
click at [259, 154] on input "submit" at bounding box center [135, 153] width 271 height 16
click at [257, 169] on input "submit" at bounding box center [135, 169] width 271 height 16
click at [258, 187] on input "submit" at bounding box center [135, 186] width 271 height 16
click at [253, 206] on input "submit" at bounding box center [135, 202] width 271 height 16
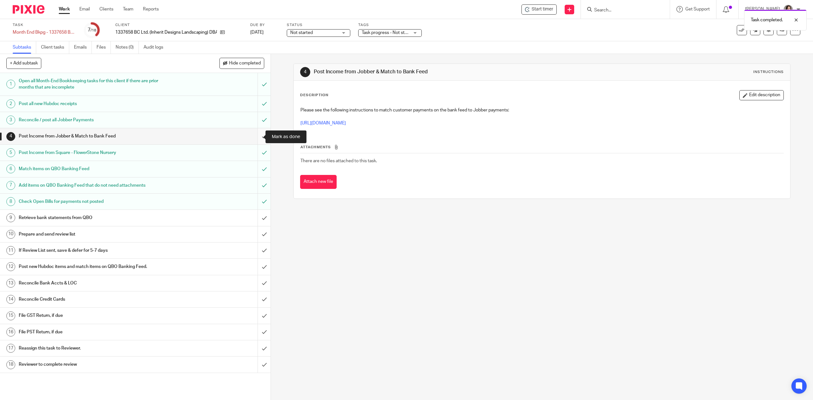
click at [258, 134] on input "submit" at bounding box center [135, 136] width 271 height 16
click at [235, 137] on div "Post Income from Jobber & Match to Bank Feed" at bounding box center [135, 137] width 233 height 10
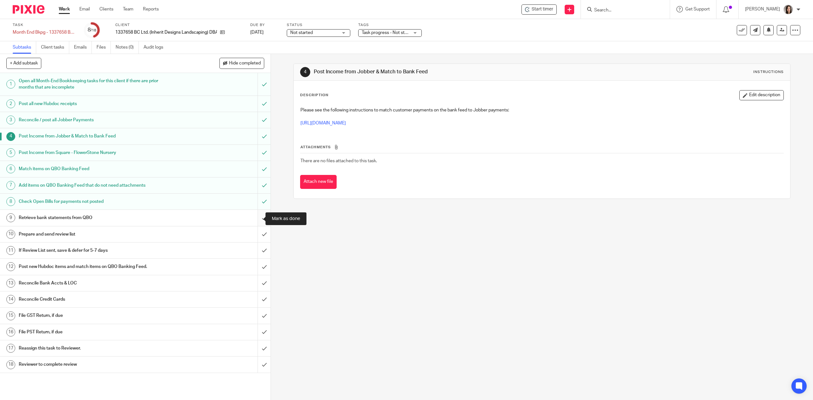
click at [256, 220] on input "submit" at bounding box center [135, 218] width 271 height 16
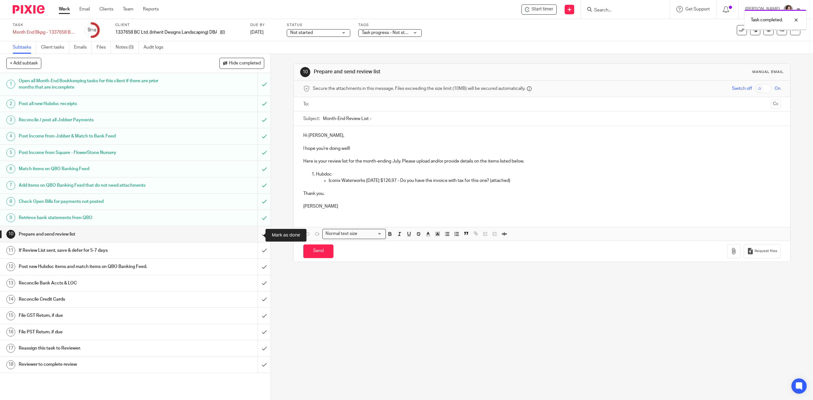
click at [253, 234] on input "submit" at bounding box center [135, 234] width 271 height 16
click at [257, 252] on input "submit" at bounding box center [135, 251] width 271 height 16
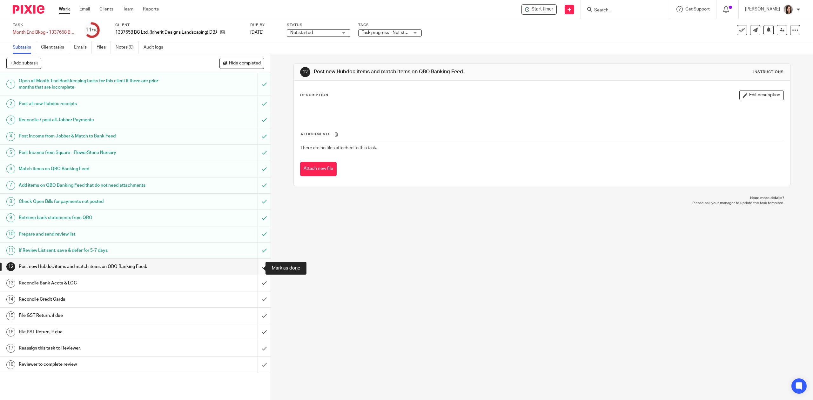
click at [256, 268] on input "submit" at bounding box center [135, 267] width 271 height 16
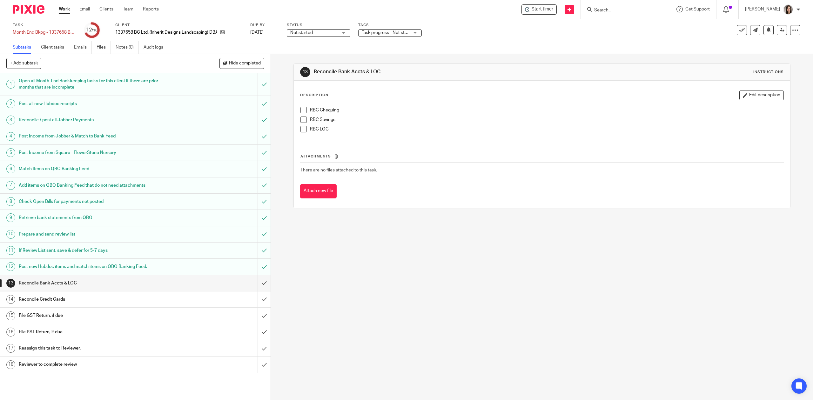
drag, startPoint x: 64, startPoint y: 26, endPoint x: 61, endPoint y: 27, distance: 3.3
click at [64, 26] on label "Task" at bounding box center [45, 25] width 64 height 5
click at [60, 27] on div "Task Month End Bkpg - 1337658 BC Ltd - Inherit Designs - July - See note Save M…" at bounding box center [45, 30] width 64 height 15
click at [59, 31] on div "Month End Bkpg - 1337658 BC Ltd - Inherit Designs - July - See note Save Month …" at bounding box center [45, 32] width 64 height 6
click at [59, 31] on input "Month End Bkpg - 1337658 BC Ltd - Inherit Designs - July - See note" at bounding box center [59, 32] width 93 height 7
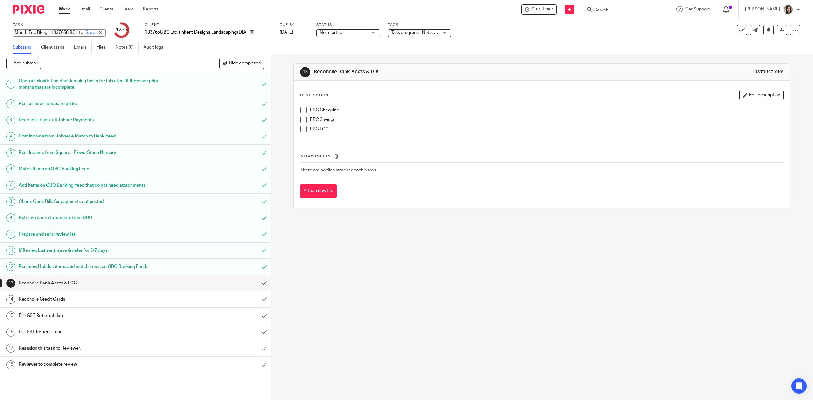
click at [60, 32] on input "Month End Bkpg - 1337658 BC Ltd - Inherit Designs - July - See note" at bounding box center [59, 32] width 93 height 7
click at [61, 32] on input "Month End Bkpg - 1337658 BC Ltd - Inherit Designs - July - See note" at bounding box center [59, 32] width 93 height 7
click at [63, 32] on input "Month End Bkpg - 1337658 BC Ltd - Inherit Designs - July - See note" at bounding box center [59, 32] width 93 height 7
click at [129, 48] on link "Notes (0)" at bounding box center [127, 47] width 23 height 12
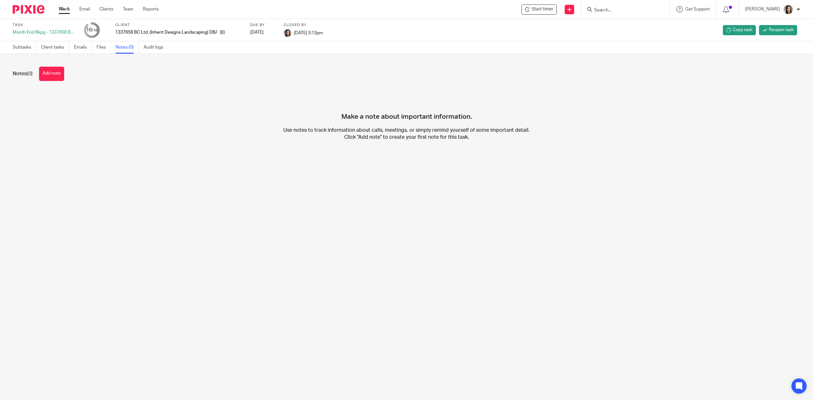
click at [56, 73] on button "Add note" at bounding box center [51, 74] width 25 height 14
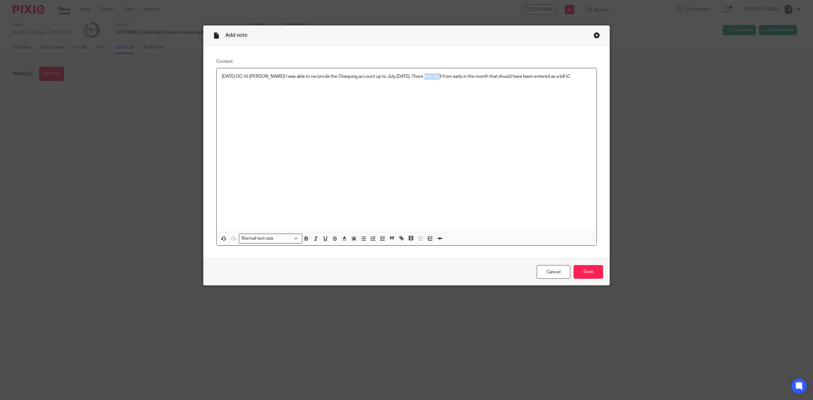
drag, startPoint x: 428, startPoint y: 76, endPoint x: 417, endPoint y: 76, distance: 10.8
click at [417, 76] on p "[DATE] DC: Hi [PERSON_NAME]! I was able to reconcile the Chequing account up to…" at bounding box center [407, 76] width 370 height 6
drag, startPoint x: 564, startPoint y: 78, endPoint x: 484, endPoint y: 76, distance: 80.1
click at [484, 76] on p "[DATE] DC: Hi [PERSON_NAME]! I was able to reconcile the Chequing account up to…" at bounding box center [407, 76] width 370 height 6
click at [560, 74] on p "[DATE] DC: Hi [PERSON_NAME]! I was able to reconcile the Chequing account up to…" at bounding box center [407, 79] width 370 height 13
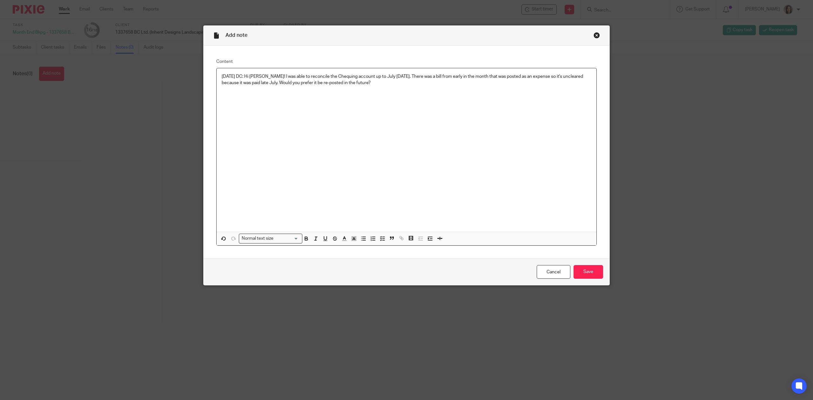
click at [422, 82] on p "[DATE] DC: Hi [PERSON_NAME]! I was able to reconcile the Chequing account up to…" at bounding box center [407, 79] width 370 height 13
click at [595, 270] on input "Save" at bounding box center [589, 272] width 30 height 14
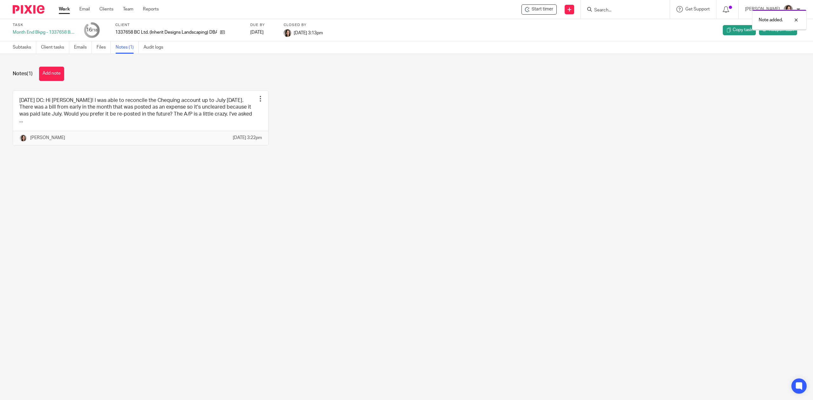
click at [403, 211] on main "Task Month End Bkpg - 1337658 BC Ltd - Inherit Designs - June 16 /18 Client 133…" at bounding box center [406, 200] width 813 height 400
click at [57, 32] on div "Month End Bkpg - 1337658 BC Ltd - Inherit Designs - June" at bounding box center [45, 32] width 64 height 6
click at [63, 31] on div "Month End Bkpg - 1337658 BC Ltd - Inherit Designs - June" at bounding box center [45, 32] width 64 height 6
click at [63, 32] on div "Month End Bkpg - 1337658 BC Ltd - Inherit Designs - June" at bounding box center [45, 32] width 64 height 6
click at [61, 32] on div "Month End Bkpg - 1337658 BC Ltd - Inherit Designs - June" at bounding box center [45, 32] width 64 height 6
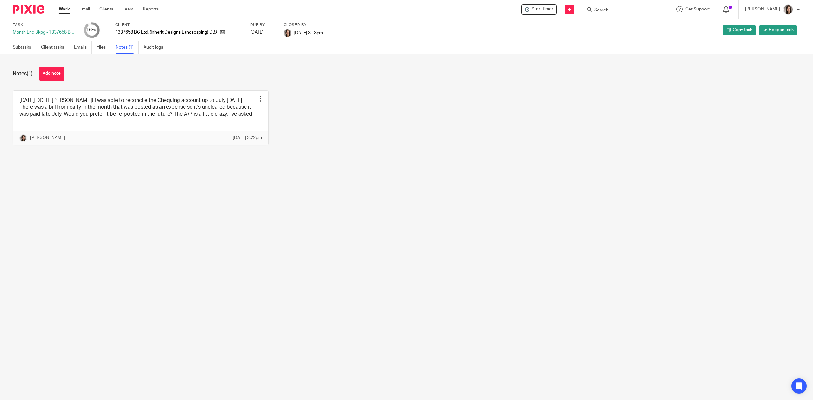
click at [50, 30] on div "Month End Bkpg - 1337658 BC Ltd - Inherit Designs - June" at bounding box center [45, 32] width 64 height 6
click at [473, 121] on div "2025.09.19 DC: Hi Chrissy! I was able to reconcile the Chequing account up to J…" at bounding box center [402, 123] width 798 height 64
click at [776, 29] on span "Reopen task" at bounding box center [781, 30] width 25 height 6
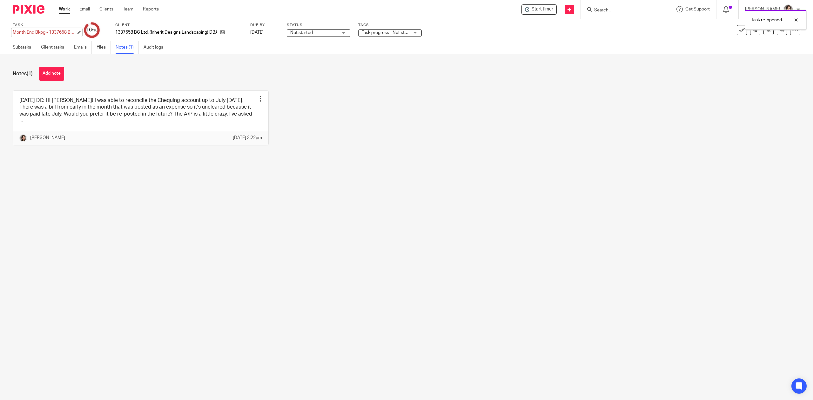
click at [65, 32] on div "Month End Bkpg - 1337658 BC Ltd - Inherit Designs - June Save Month End Bkpg - …" at bounding box center [45, 32] width 64 height 6
click at [65, 32] on input "Month End Bkpg - 1337658 BC Ltd - Inherit Designs - June" at bounding box center [59, 32] width 93 height 7
click at [67, 32] on input "Month End Bkpg - 1337658 BC Ltd - Inherit Designs - June" at bounding box center [59, 32] width 93 height 7
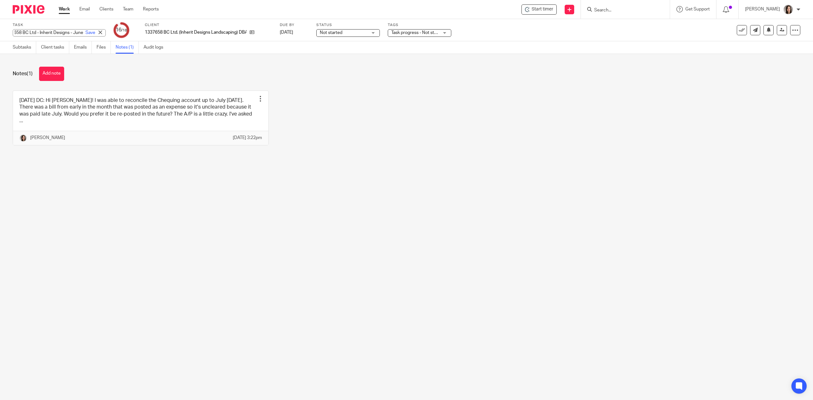
click at [64, 31] on input "Month End Bkpg - 1337658 BC Ltd - Inherit Designs - June" at bounding box center [59, 32] width 93 height 7
click at [69, 31] on input "Month End Bkpg - 1337658 BC Ltd - Inherit Designs - June" at bounding box center [59, 32] width 93 height 7
type input "Month End Bkpg - 1337658 BC Ltd - Inherit Designs - June - RFR"
click at [141, 179] on main "Task Month End Bkpg - 1337658 BC Ltd - Inherit Designs - June - RFR Save Month …" at bounding box center [406, 200] width 813 height 400
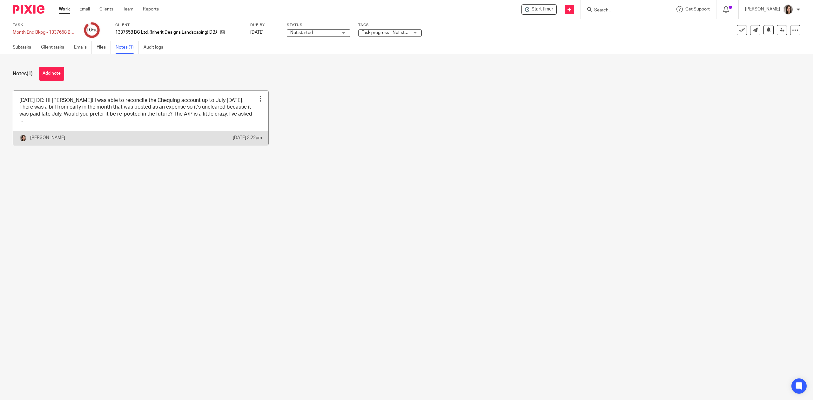
click at [111, 120] on link at bounding box center [140, 118] width 255 height 54
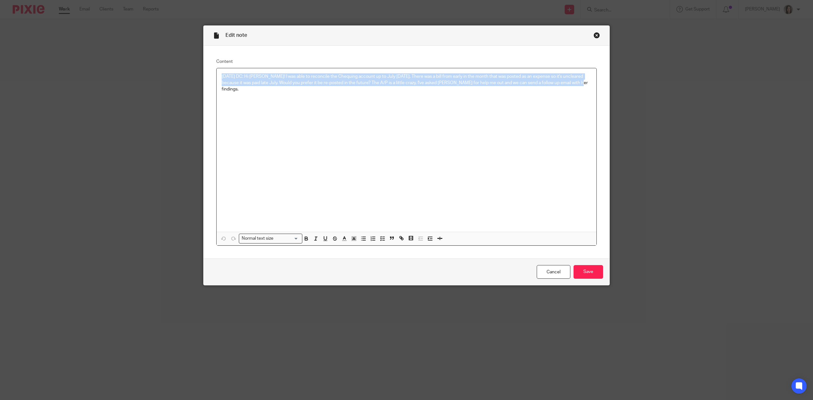
drag, startPoint x: 586, startPoint y: 83, endPoint x: 172, endPoint y: 69, distance: 414.1
click at [172, 69] on div "Edit note Content 2025.09.19 DC: Hi Chrissy! I was able to reconcile the Chequi…" at bounding box center [406, 200] width 813 height 400
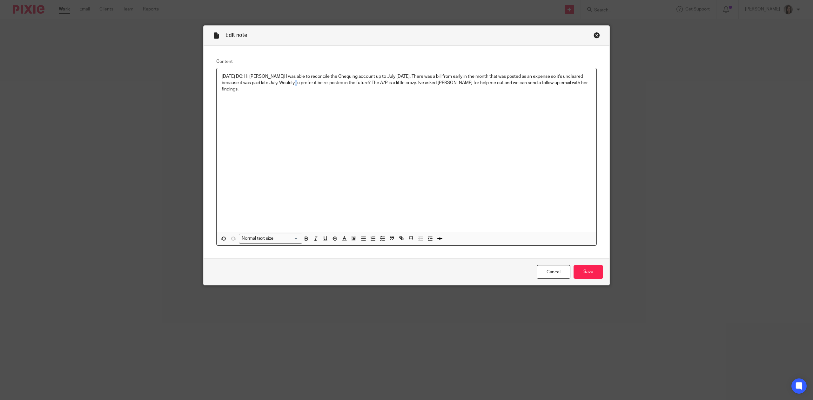
click at [301, 86] on p "2025.09.19 DC: Hi Chrissy! I was able to reconcile the Chequing account up to J…" at bounding box center [407, 82] width 370 height 19
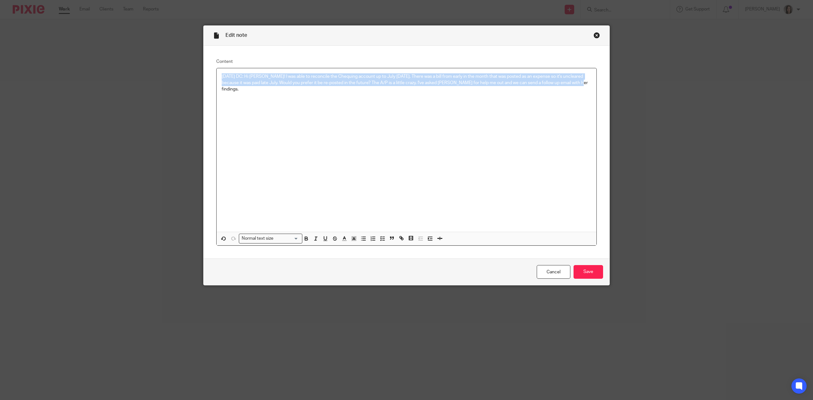
drag, startPoint x: 587, startPoint y: 83, endPoint x: 175, endPoint y: 75, distance: 412.7
click at [177, 75] on div "Edit note Content 2025.09.19 DC: Hi Chrissy! I was able to reconcile the Chequi…" at bounding box center [406, 200] width 813 height 400
copy p "2025.09.19 DC: Hi Chrissy! I was able to reconcile the Chequing account up to J…"
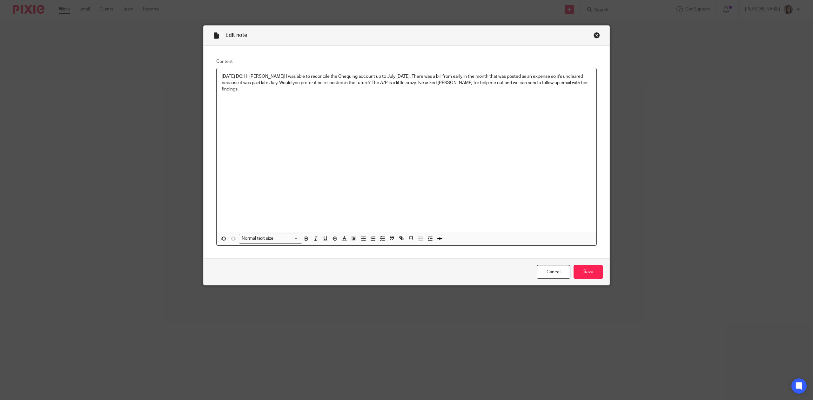
click at [698, 99] on div "Edit note Content 2025.09.19 DC: Hi Chrissy! I was able to reconcile the Chequi…" at bounding box center [406, 200] width 813 height 400
click at [558, 272] on link "Cancel" at bounding box center [554, 272] width 34 height 14
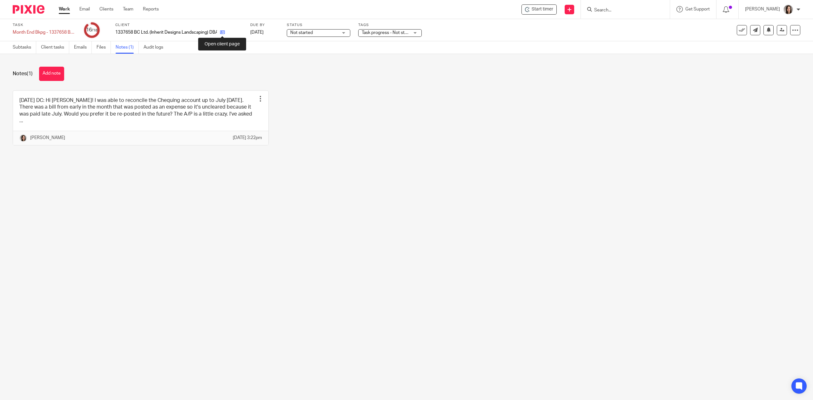
click at [221, 30] on icon at bounding box center [222, 32] width 5 height 5
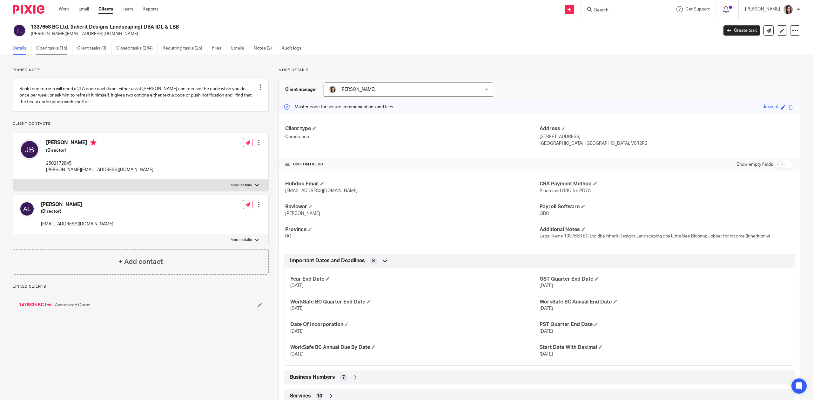
click at [49, 46] on link "Open tasks (15)" at bounding box center [54, 48] width 36 height 12
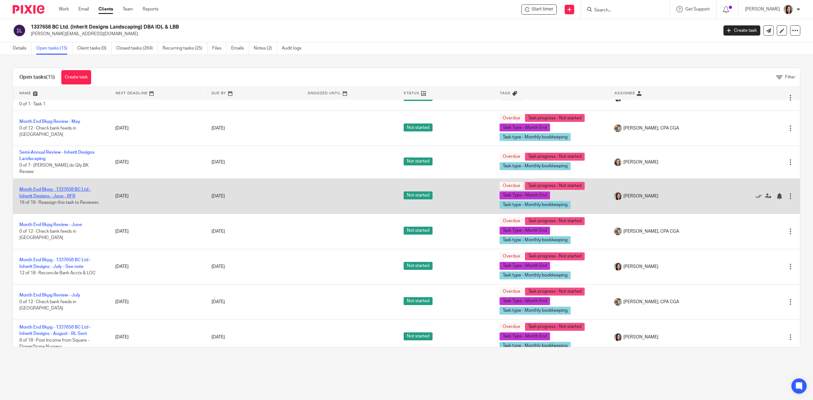
scroll to position [42, 0]
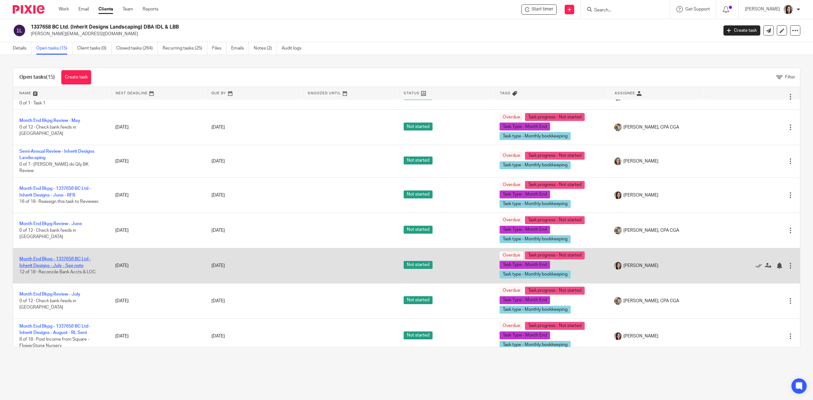
click at [74, 257] on link "Month End Bkpg - 1337658 BC Ltd - Inherit Designs - July - See note" at bounding box center [54, 262] width 71 height 11
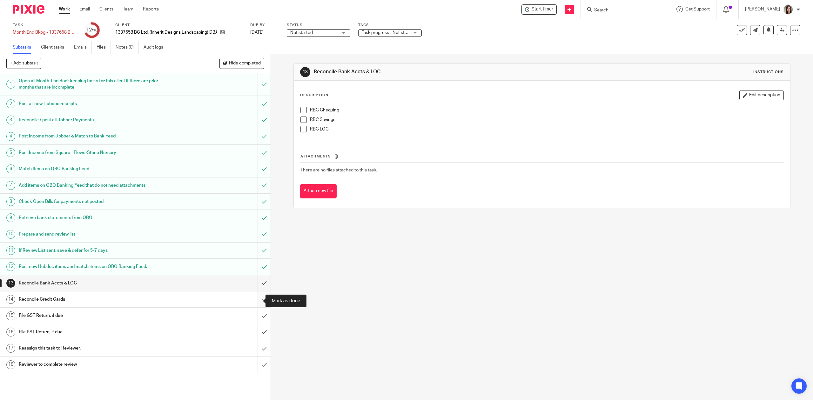
click at [257, 298] on input "submit" at bounding box center [135, 300] width 271 height 16
click at [259, 318] on input "submit" at bounding box center [135, 316] width 271 height 16
click at [257, 334] on input "submit" at bounding box center [135, 332] width 271 height 16
click at [252, 285] on input "submit" at bounding box center [135, 283] width 271 height 16
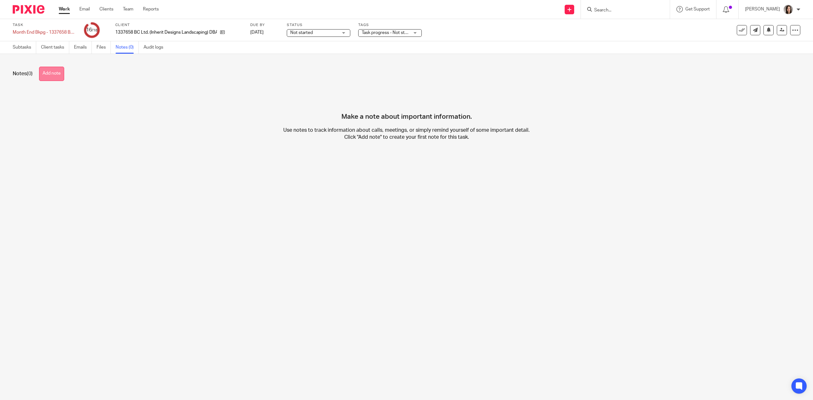
click at [57, 75] on button "Add note" at bounding box center [51, 74] width 25 height 14
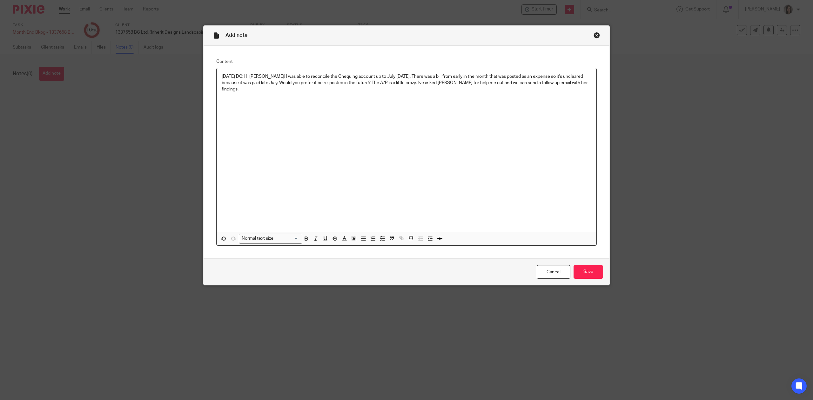
click at [301, 119] on div "2025.09.19 DC: Hi Chrissy! I was able to reconcile the Chequing account up to J…" at bounding box center [407, 150] width 380 height 164
click at [259, 81] on p "2025.09.19 DC: Hi Chrissy! I was able to reconcile the Chequing account up to J…" at bounding box center [407, 82] width 370 height 19
click at [375, 80] on p "2025.09.19 DC: Hi Chrissy! I was able to reconcile the Chequing account up to J…" at bounding box center [407, 82] width 370 height 19
drag, startPoint x: 489, startPoint y: 83, endPoint x: 467, endPoint y: 82, distance: 22.3
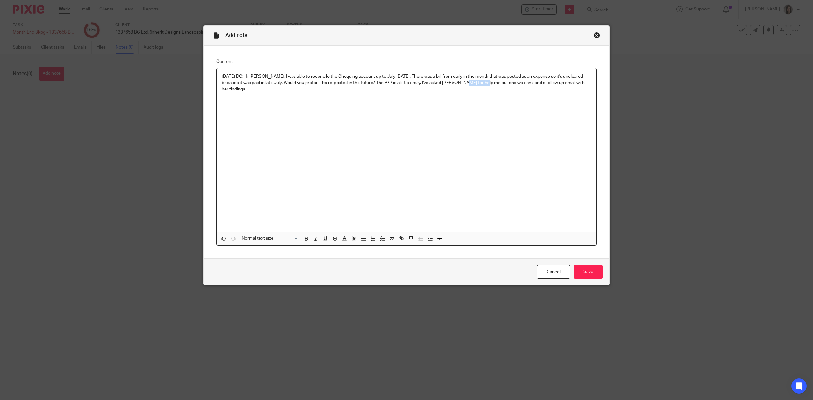
click at [467, 82] on p "2025.09.19 DC: Hi Chrissy! I was able to reconcile the Chequing account up to J…" at bounding box center [407, 82] width 370 height 19
drag, startPoint x: 563, startPoint y: 84, endPoint x: 468, endPoint y: 83, distance: 95.3
click at [468, 83] on p "2025.09.19 DC: Hi Chrissy! I was able to reconcile the Chequing account up to J…" at bounding box center [407, 79] width 370 height 13
click at [597, 274] on input "Save" at bounding box center [589, 272] width 30 height 14
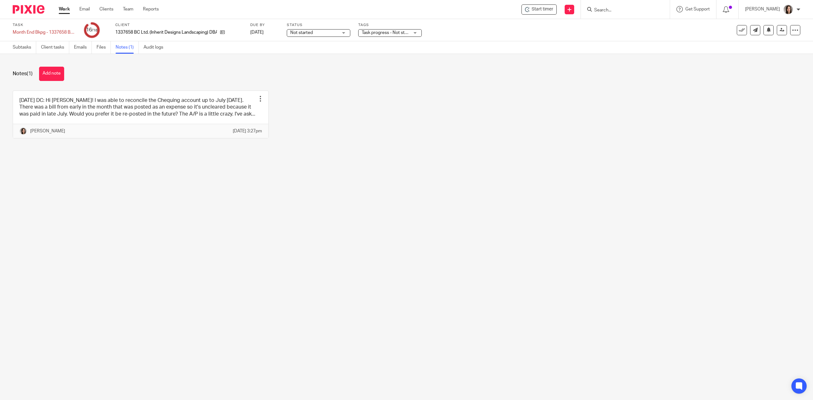
click at [285, 148] on div "2025.09.19 DC: Hi Chrissy! I was able to reconcile the Chequing account up to J…" at bounding box center [402, 119] width 798 height 57
click at [56, 30] on div "Month End Bkpg - 1337658 BC Ltd - Inherit Designs - July - See note Save Month …" at bounding box center [45, 32] width 64 height 6
click at [56, 30] on input "Month End Bkpg - 1337658 BC Ltd - Inherit Designs - July - See note" at bounding box center [59, 32] width 93 height 7
click at [57, 32] on input "Month End Bkpg - 1337658 BC Ltd - Inherit Designs - July - See note" at bounding box center [59, 32] width 93 height 7
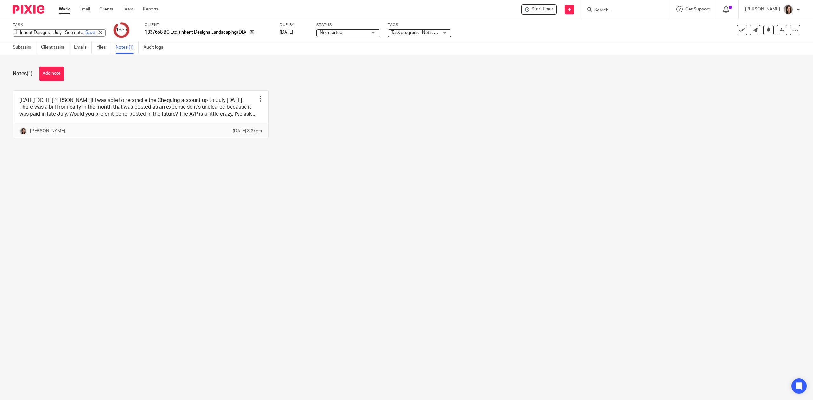
scroll to position [0, 82]
type input "Month End Bkpg - 1337658 BC Ltd - Inherit Designs - July - See note - RFR"
click at [156, 247] on main "Task Month End Bkpg - 1337658 BC Ltd - Inherit Designs - July - See note - RFR …" at bounding box center [406, 200] width 813 height 400
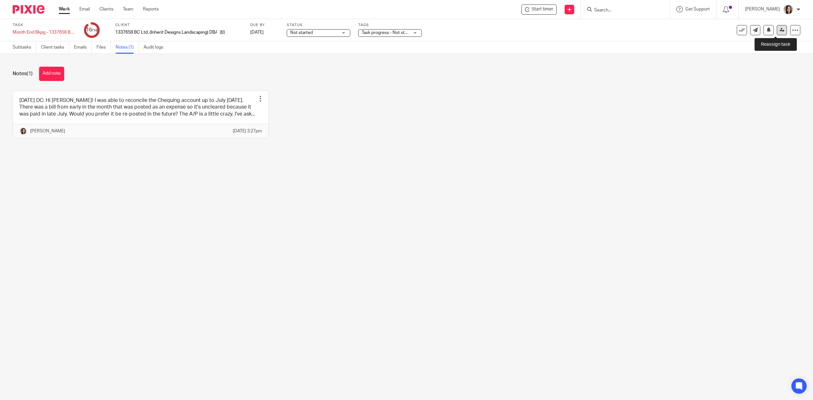
click at [780, 29] on icon at bounding box center [782, 30] width 5 height 5
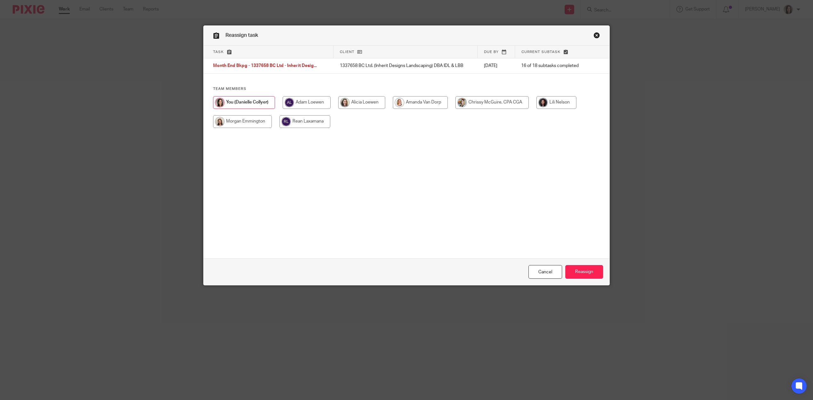
click at [492, 98] on input "radio" at bounding box center [492, 102] width 73 height 13
radio input "true"
click at [590, 274] on input "Reassign" at bounding box center [584, 272] width 38 height 14
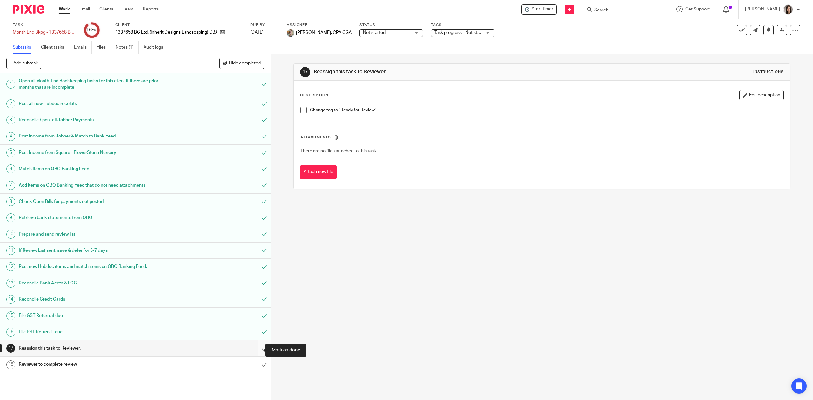
click at [252, 351] on input "submit" at bounding box center [135, 349] width 271 height 16
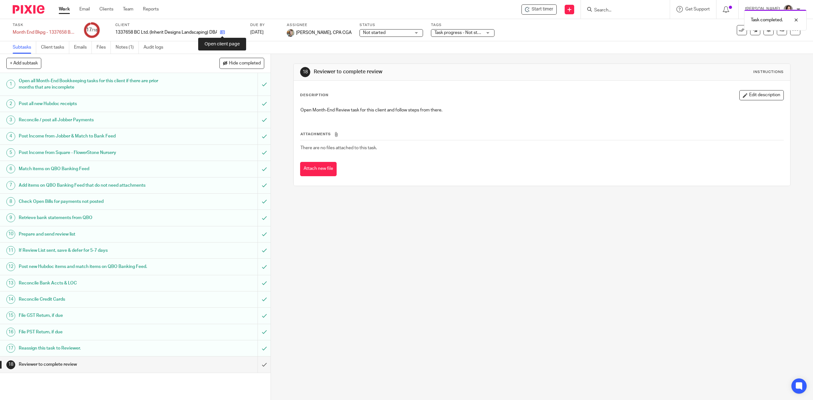
click at [223, 34] on icon at bounding box center [222, 32] width 5 height 5
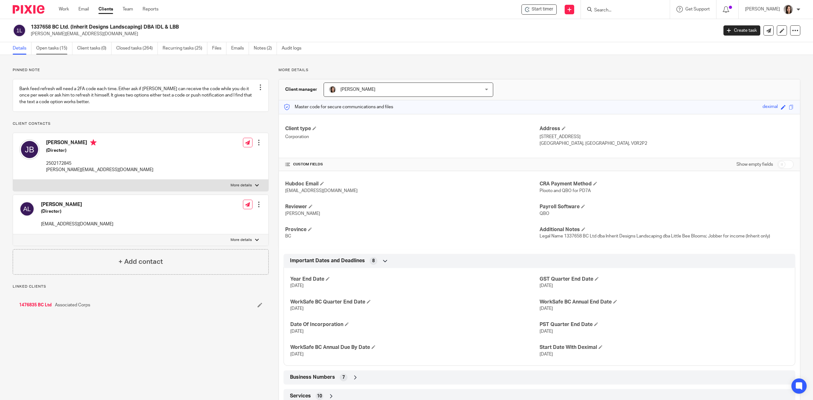
click at [47, 45] on link "Open tasks (15)" at bounding box center [54, 48] width 36 height 12
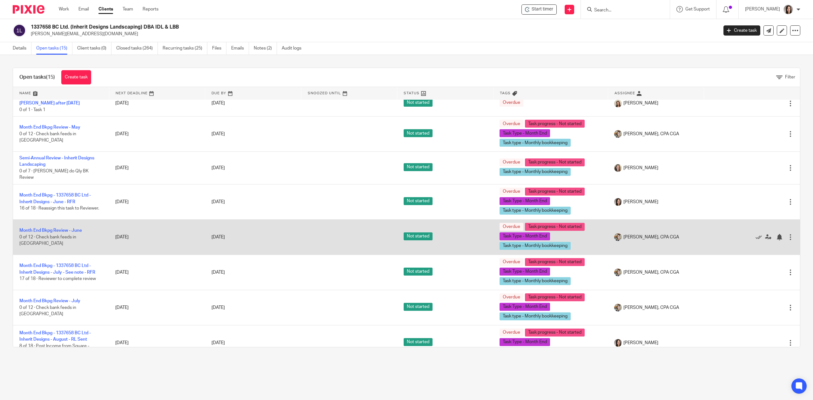
scroll to position [42, 0]
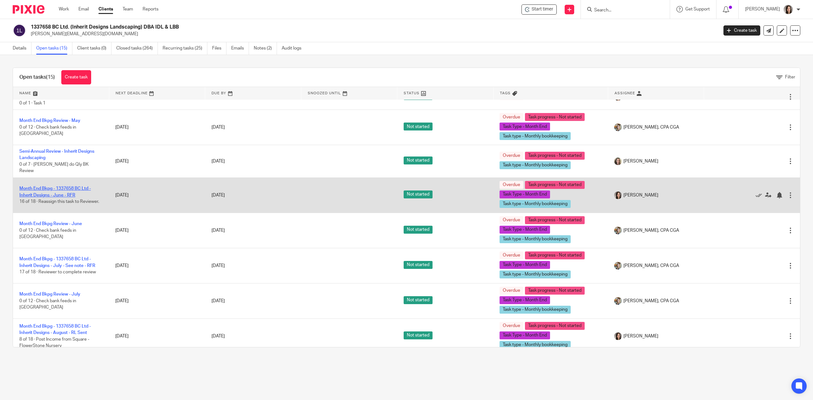
click at [64, 189] on link "Month End Bkpg - 1337658 BC Ltd - Inherit Designs - June - RFR" at bounding box center [54, 191] width 71 height 11
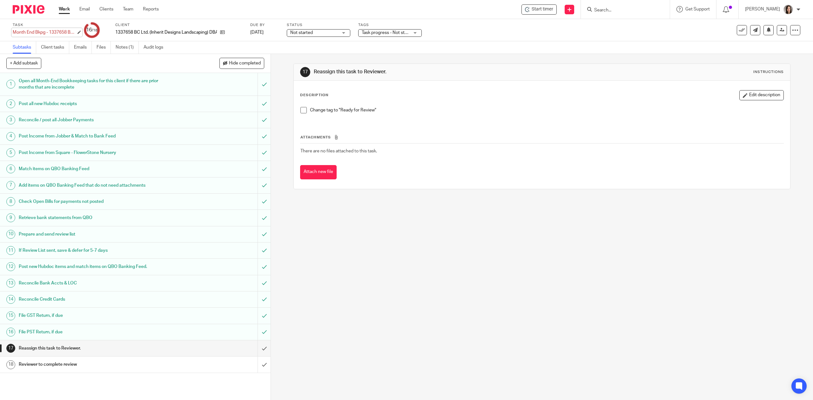
click at [49, 35] on div "Month End Bkpg - 1337658 BC Ltd - Inherit Designs - June - RFR Save Month End B…" at bounding box center [45, 32] width 64 height 6
click at [54, 33] on input "Month End Bkpg - 1337658 BC Ltd - Inherit Designs - June - RFR" at bounding box center [59, 32] width 93 height 7
type input "Month End Bkpg - 1337658 BC Ltd - Inherit Designs - Not completed by July"
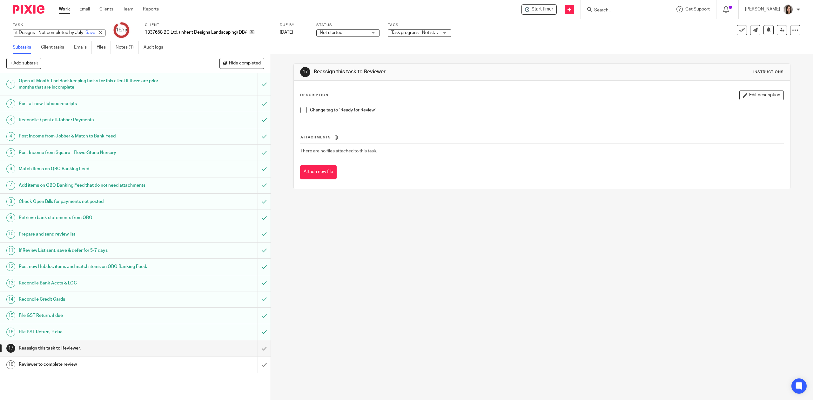
click at [67, 23] on div "Task Month End Bkpg - 1337658 BC Ltd - Inherit Designs - Not completed by July …" at bounding box center [341, 30] width 657 height 15
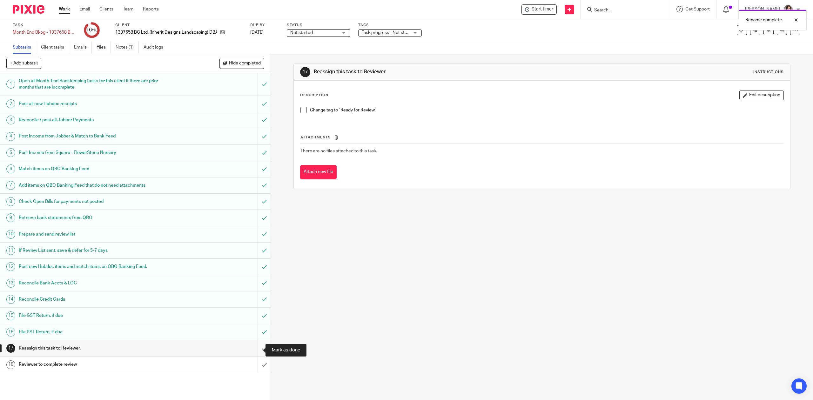
click at [252, 352] on input "submit" at bounding box center [135, 349] width 271 height 16
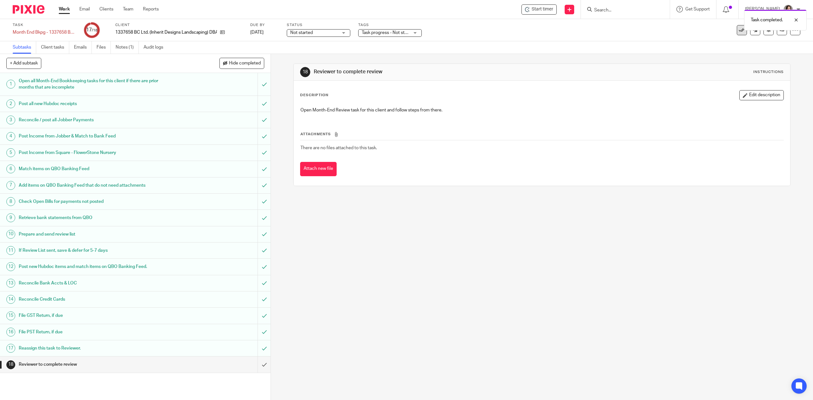
click at [739, 33] on icon at bounding box center [742, 30] width 6 height 6
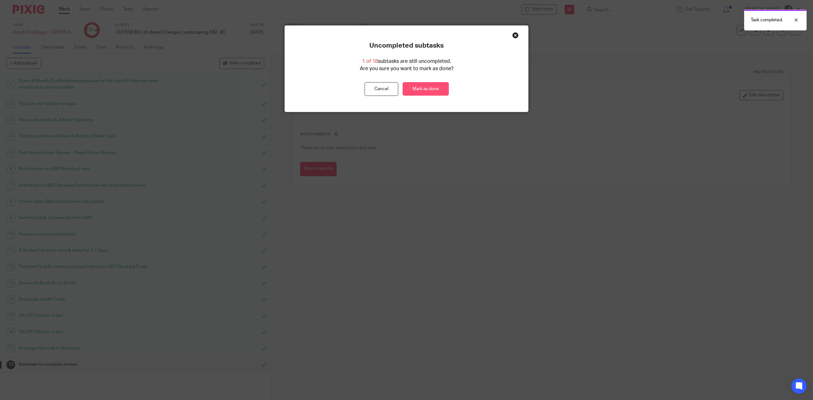
click at [418, 87] on link "Mark as done" at bounding box center [426, 89] width 46 height 14
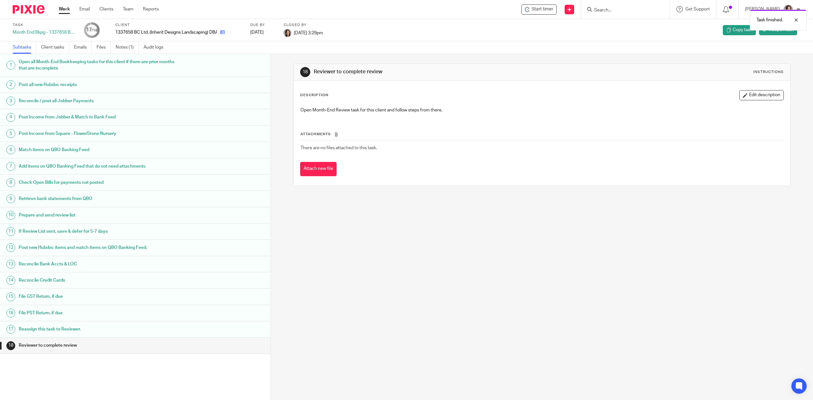
click at [224, 29] on link at bounding box center [221, 32] width 8 height 6
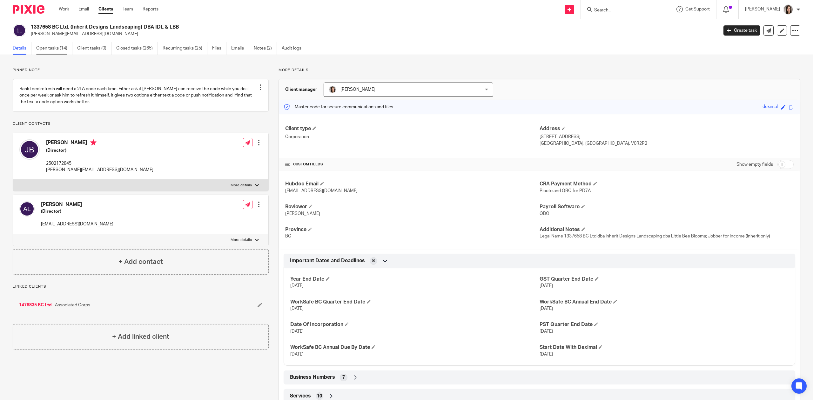
click at [50, 50] on link "Open tasks (14)" at bounding box center [54, 48] width 36 height 12
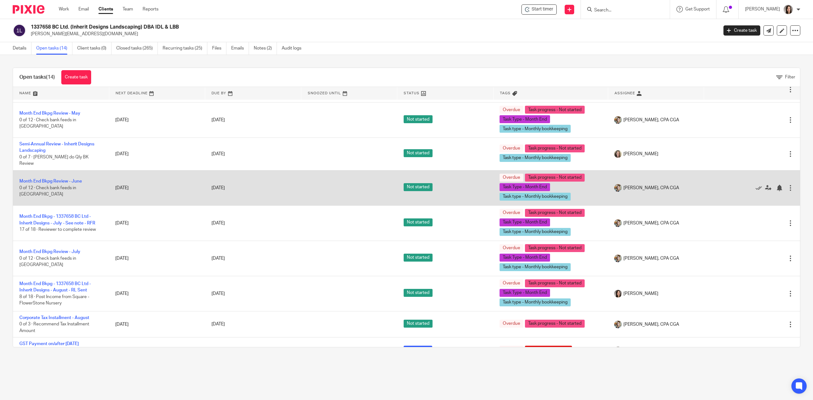
scroll to position [56, 0]
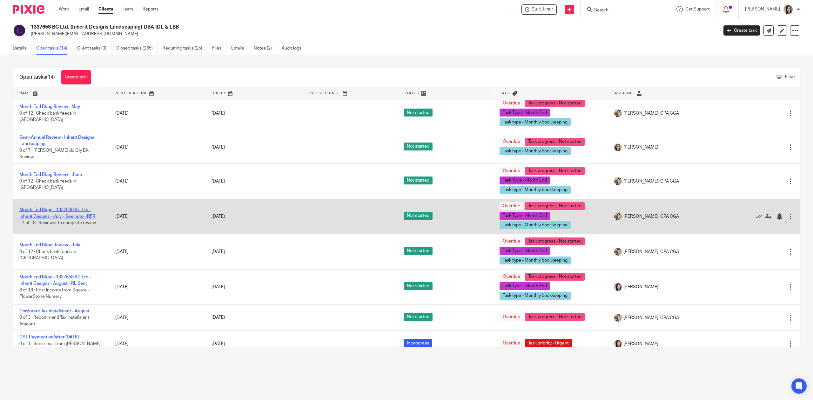
click at [90, 212] on link "Month End Bkpg - 1337658 BC Ltd - Inherit Designs - July - See note - RFR" at bounding box center [57, 213] width 76 height 11
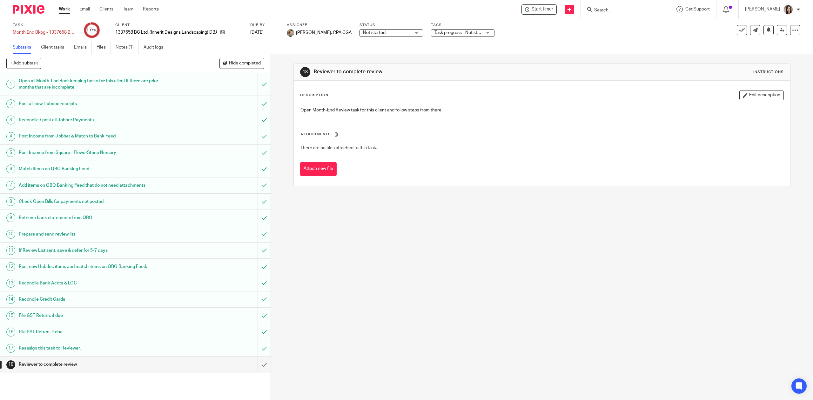
click at [41, 26] on label "Task" at bounding box center [45, 25] width 64 height 5
click at [55, 28] on div "Task Month End Bkpg - 1337658 BC Ltd - Inherit Designs - July - See note - RFR …" at bounding box center [45, 30] width 64 height 15
click at [62, 32] on div "Month End Bkpg - 1337658 BC Ltd - Inherit Designs - July - See note - RFR Save …" at bounding box center [45, 32] width 64 height 6
click at [64, 33] on input "Month End Bkpg - 1337658 BC Ltd - Inherit Designs - July - See note - RFR" at bounding box center [59, 32] width 93 height 7
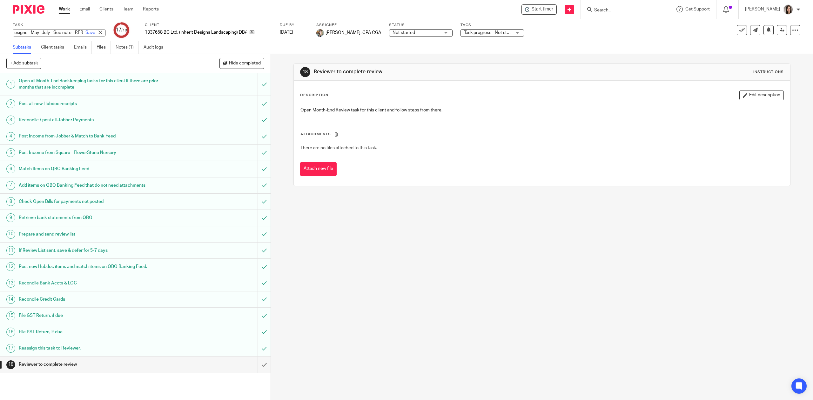
type input "Month End Bkpg - 1337658 BC Ltd - Inherit Designs - May - July - See note - RFR"
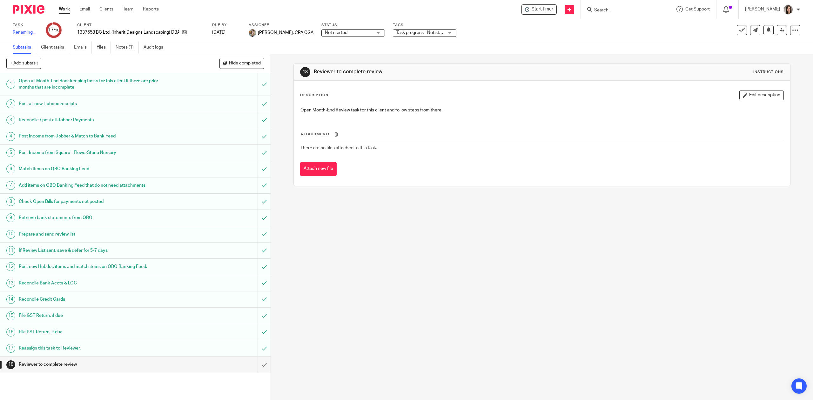
click at [56, 23] on div "Task Month End Bkpg - 1337658 BC Ltd - Inherit Designs - May - July - See note …" at bounding box center [341, 30] width 657 height 15
click at [373, 218] on div "18 Reviewer to complete review Instructions Description Edit description Open M…" at bounding box center [542, 227] width 542 height 346
click at [64, 11] on link "Work" at bounding box center [64, 9] width 11 height 6
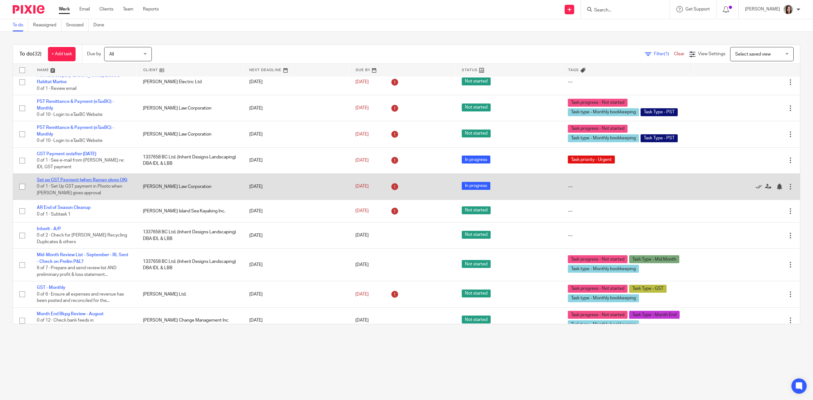
scroll to position [630, 0]
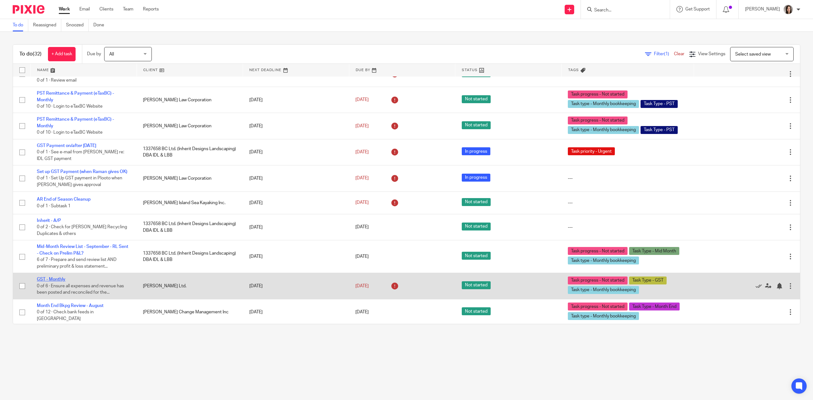
click at [58, 278] on link "GST - Monthly" at bounding box center [51, 279] width 29 height 4
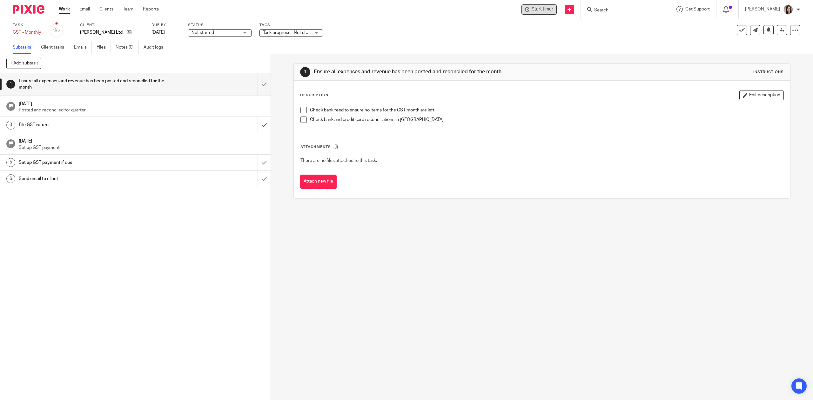
click at [549, 10] on span "Start timer" at bounding box center [543, 9] width 22 height 7
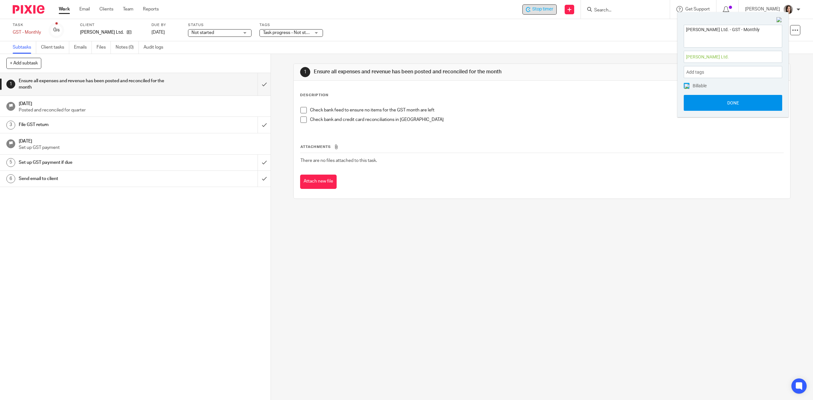
click at [736, 104] on button "Done" at bounding box center [733, 103] width 98 height 16
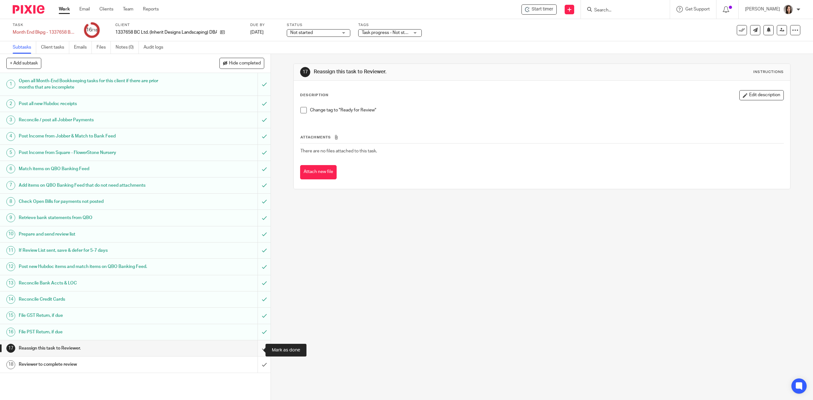
drag, startPoint x: 254, startPoint y: 352, endPoint x: 252, endPoint y: 347, distance: 5.5
click at [254, 352] on input "submit" at bounding box center [135, 349] width 271 height 16
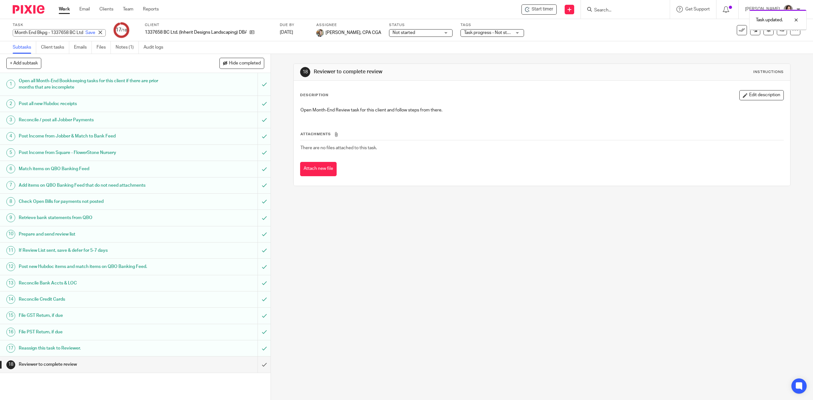
click at [51, 32] on input "Month End Bkpg - 1337658 BC Ltd - Inherit Designs - May - July - See note - RFR" at bounding box center [59, 32] width 93 height 7
click at [334, 331] on div "18 Reviewer to complete review Instructions Description Edit description Open M…" at bounding box center [542, 227] width 542 height 346
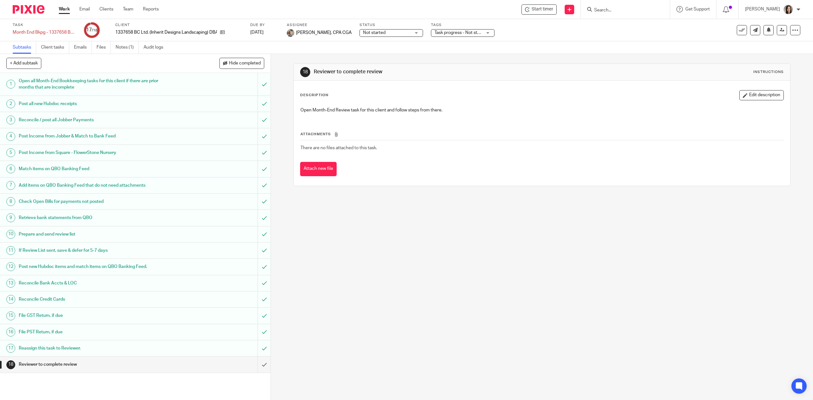
click at [67, 9] on link "Work" at bounding box center [64, 9] width 11 height 6
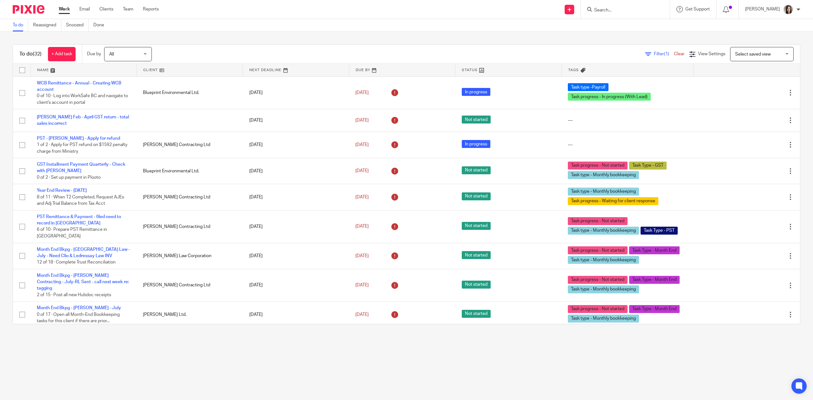
click at [623, 10] on input "Search" at bounding box center [622, 11] width 57 height 6
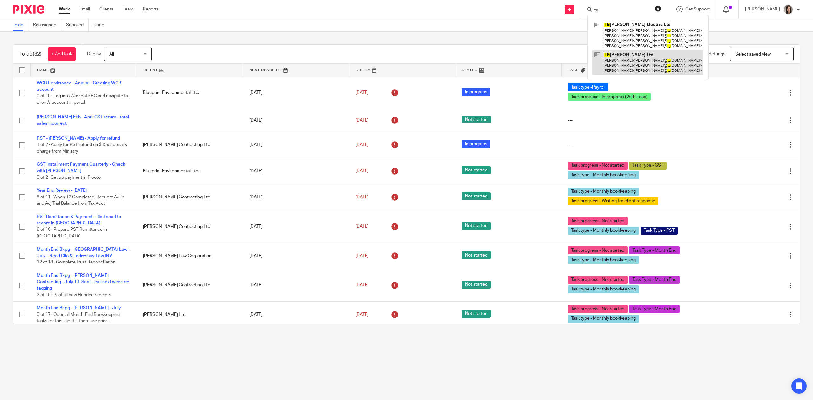
type input "tg"
click at [629, 56] on link at bounding box center [647, 62] width 111 height 25
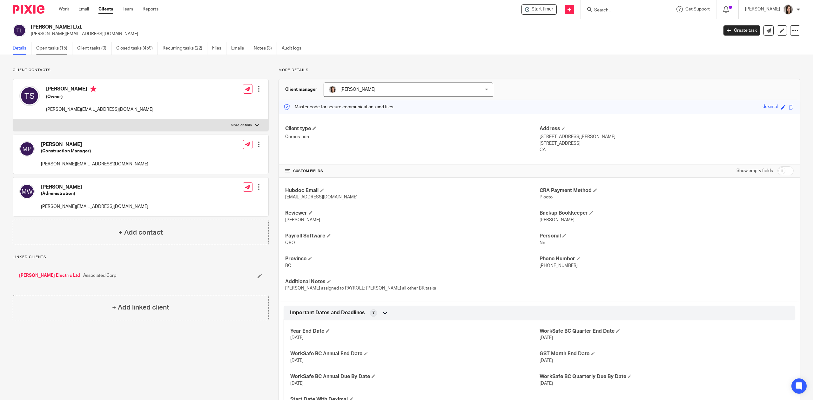
click at [51, 50] on link "Open tasks (15)" at bounding box center [54, 48] width 36 height 12
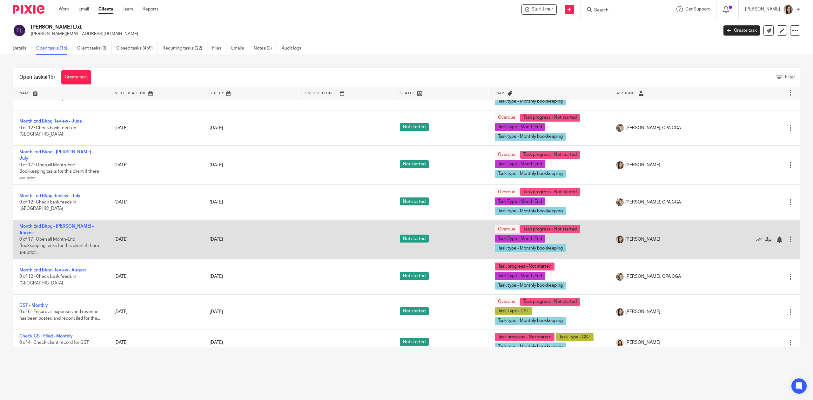
scroll to position [252, 0]
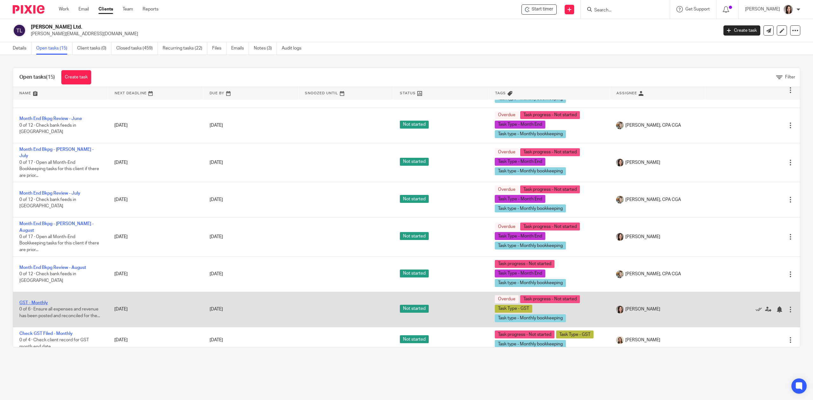
click at [39, 301] on link "GST - Monthly" at bounding box center [33, 303] width 29 height 4
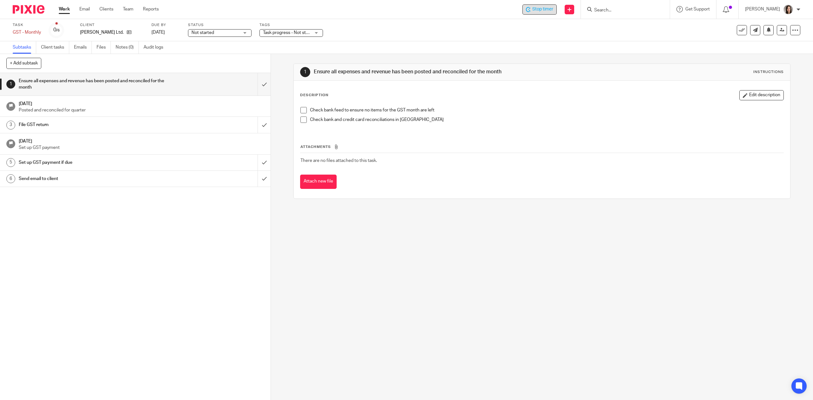
click at [553, 11] on span "Stop timer" at bounding box center [542, 9] width 21 height 7
click at [553, 11] on span "Start timer" at bounding box center [543, 9] width 22 height 7
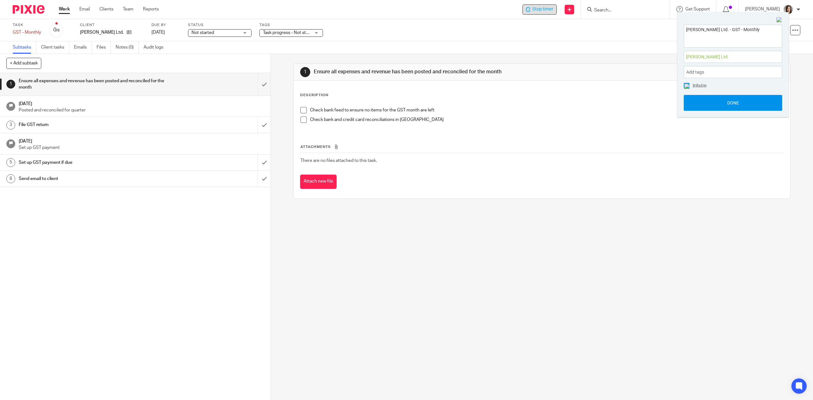
click at [759, 102] on button "Done" at bounding box center [733, 103] width 98 height 16
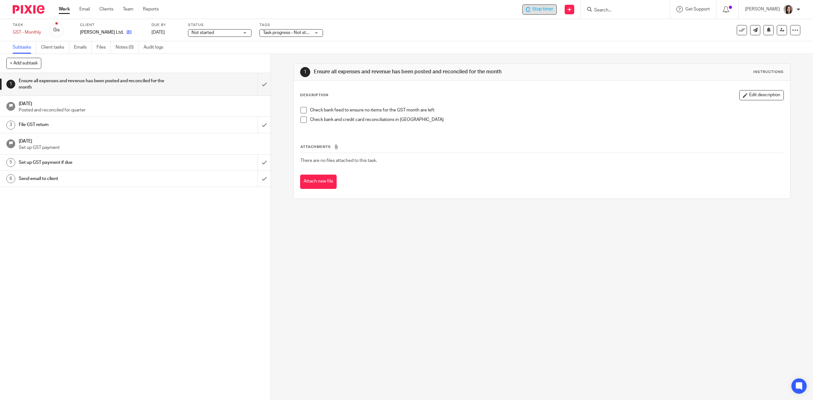
click at [124, 33] on link at bounding box center [128, 32] width 8 height 6
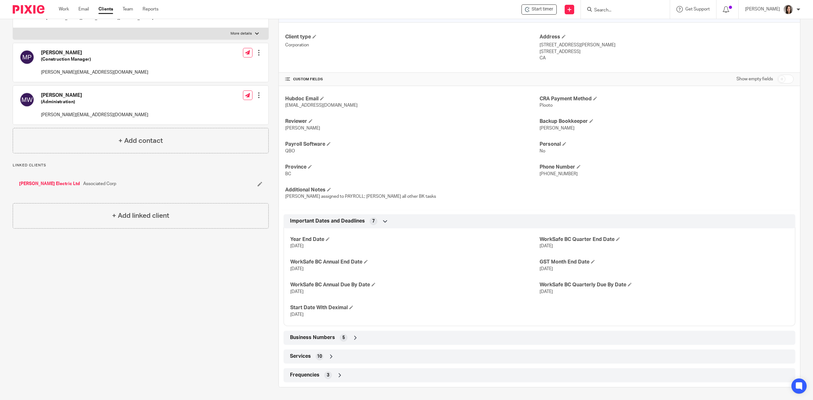
scroll to position [93, 0]
click at [357, 336] on div "Business Numbers 5" at bounding box center [539, 338] width 502 height 11
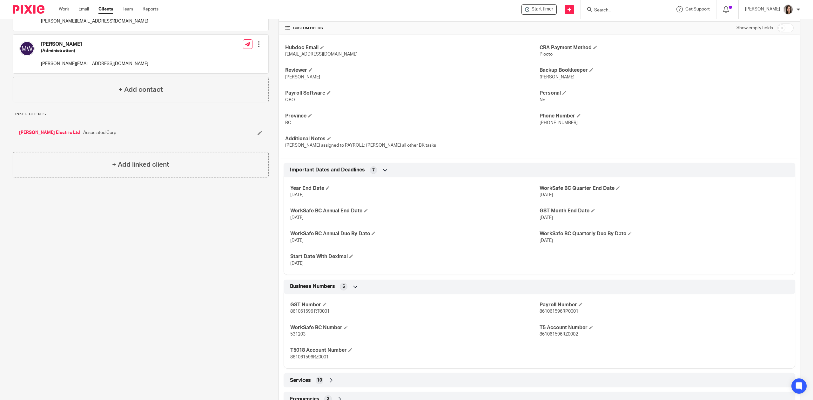
scroll to position [168, 0]
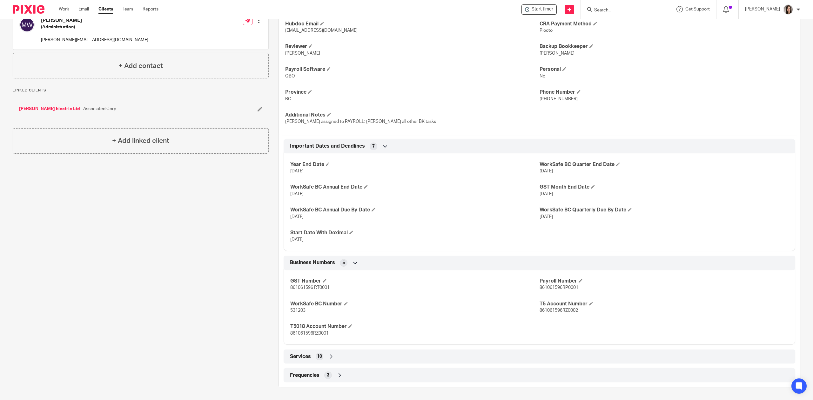
click at [310, 286] on span "861061596 RT0001" at bounding box center [309, 288] width 39 height 4
drag, startPoint x: 311, startPoint y: 286, endPoint x: 283, endPoint y: 286, distance: 28.0
click at [284, 286] on div "GST Number 861061596 RT0001 Payroll Number 861061596RP0001 WorkSafe BC Number 5…" at bounding box center [540, 305] width 512 height 80
copy span "861061596"
